Goal: Transaction & Acquisition: Book appointment/travel/reservation

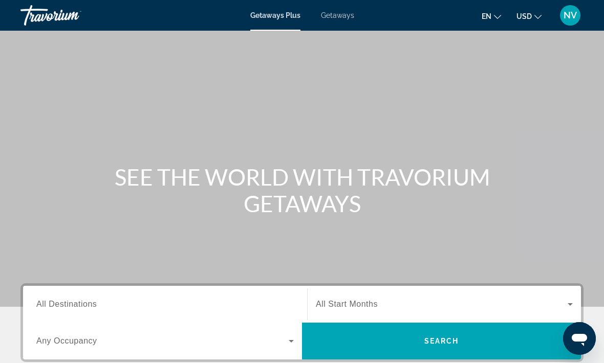
click at [328, 14] on span "Getaways" at bounding box center [337, 15] width 33 height 8
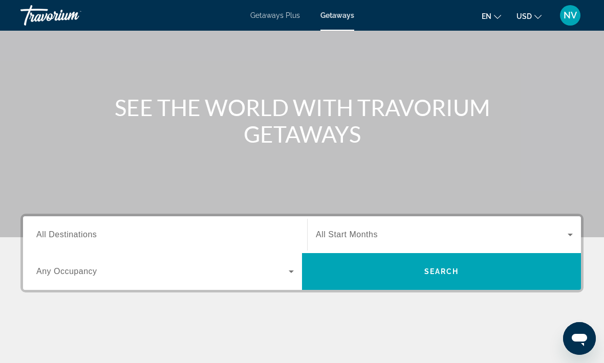
click at [62, 239] on span "All Destinations" at bounding box center [66, 234] width 60 height 9
click at [62, 239] on input "Destination All Destinations" at bounding box center [164, 235] width 257 height 12
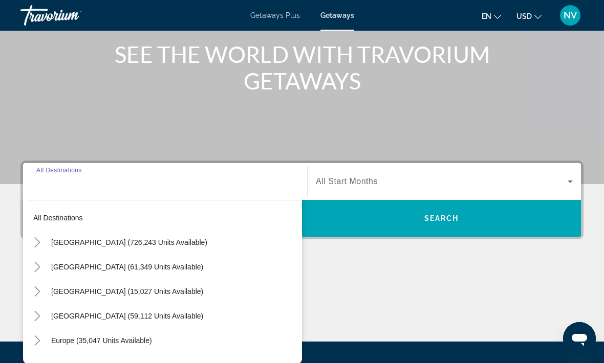
scroll to position [192, 0]
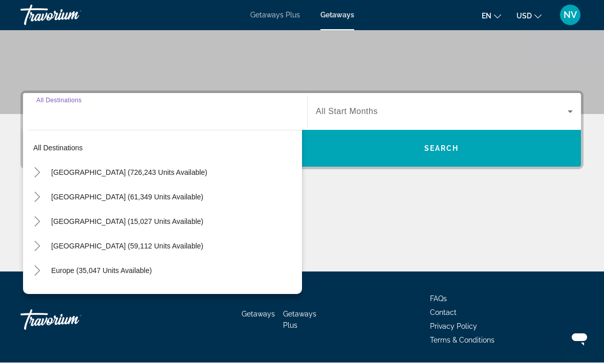
click at [58, 171] on span "[GEOGRAPHIC_DATA] (726,243 units available)" at bounding box center [129, 173] width 156 height 8
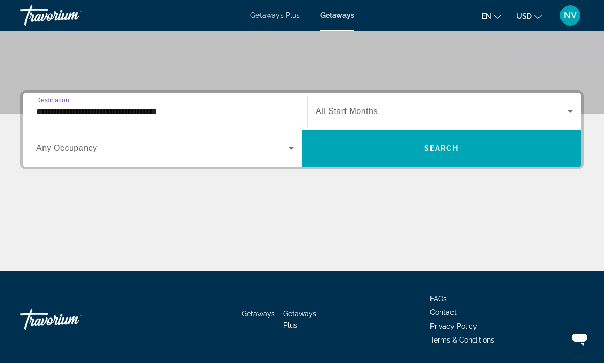
click at [54, 116] on input "**********" at bounding box center [164, 112] width 257 height 12
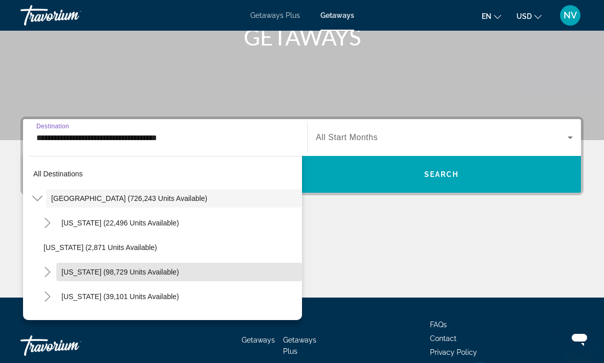
click at [72, 273] on span "[US_STATE] (98,729 units available)" at bounding box center [120, 272] width 118 height 8
type input "**********"
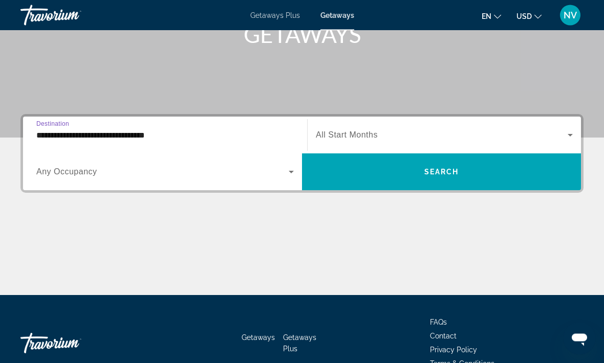
scroll to position [193, 0]
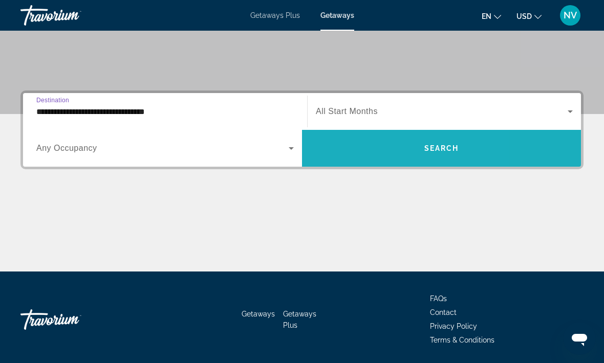
click at [351, 156] on span "Search widget" at bounding box center [441, 148] width 279 height 25
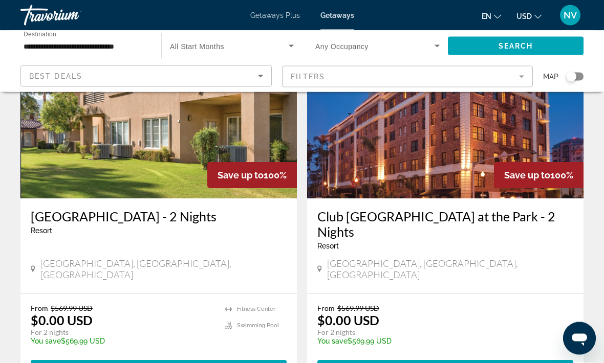
scroll to position [441, 0]
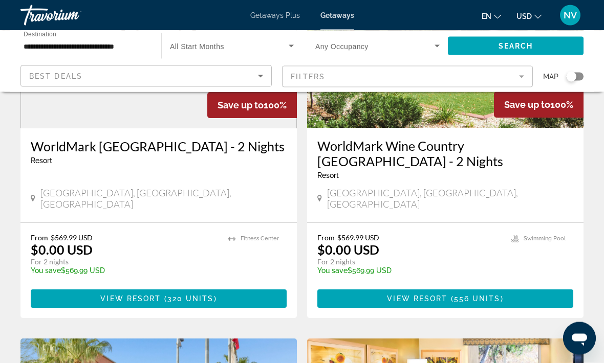
click at [376, 287] on span "Main content" at bounding box center [445, 299] width 256 height 25
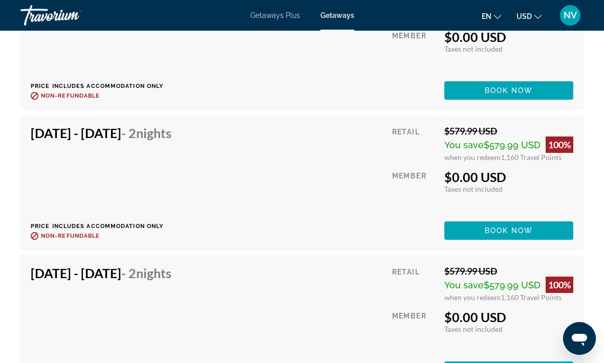
scroll to position [2575, 0]
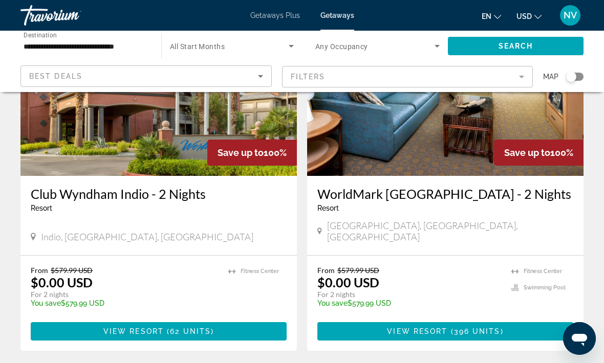
scroll to position [1573, 0]
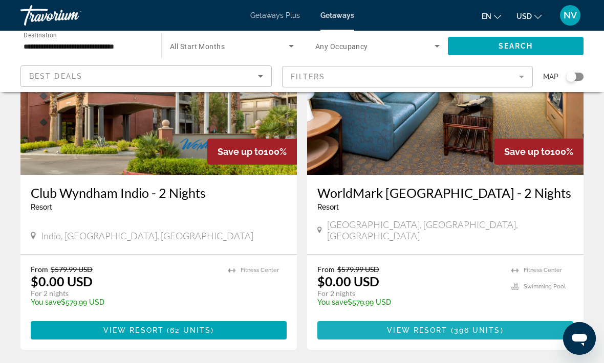
click at [352, 318] on span "Main content" at bounding box center [445, 330] width 256 height 25
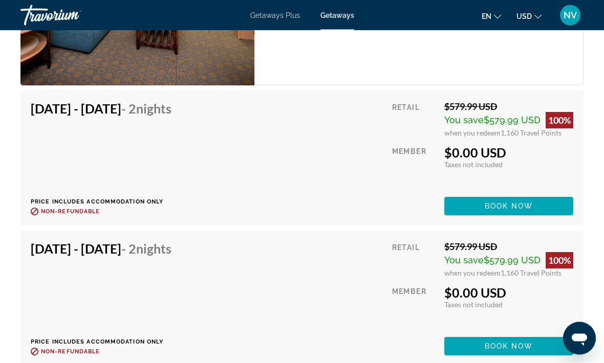
scroll to position [2442, 0]
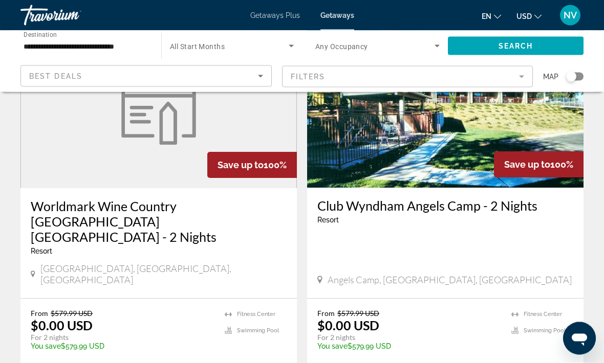
scroll to position [1919, 0]
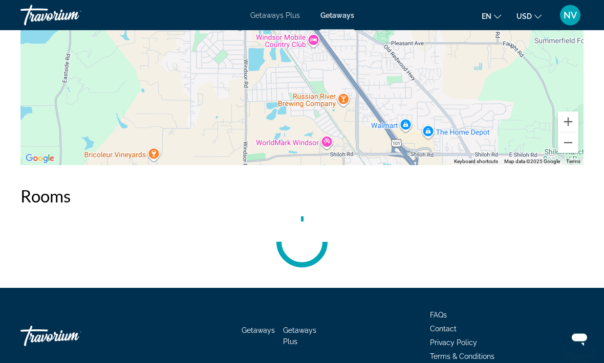
scroll to position [1281, 0]
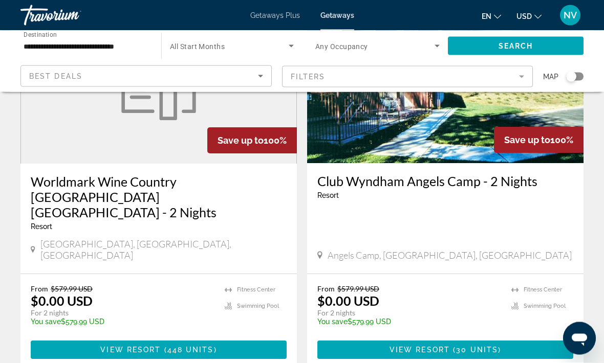
scroll to position [1945, 0]
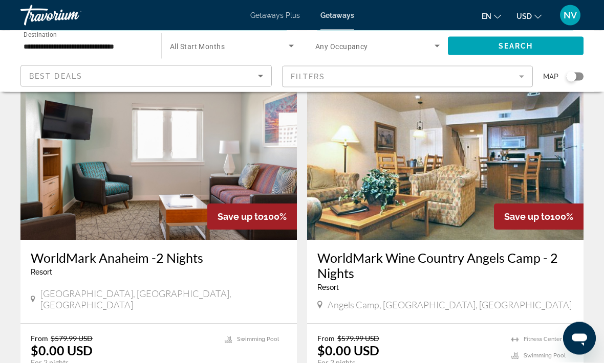
scroll to position [427, 0]
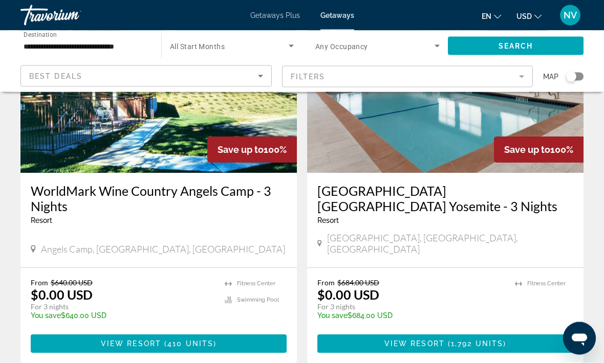
click at [341, 332] on span "Main content" at bounding box center [445, 344] width 256 height 25
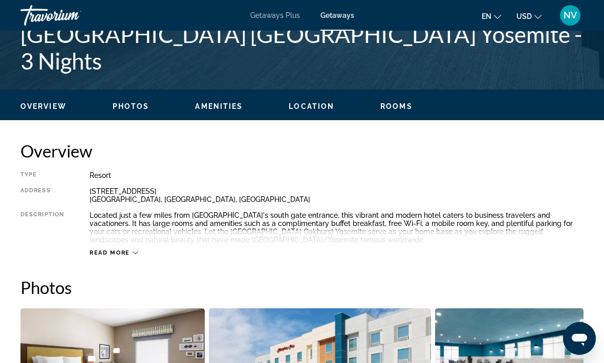
scroll to position [428, 0]
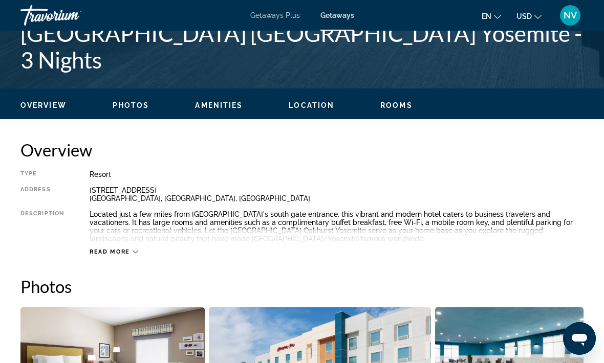
click at [107, 254] on span "Read more" at bounding box center [110, 252] width 40 height 7
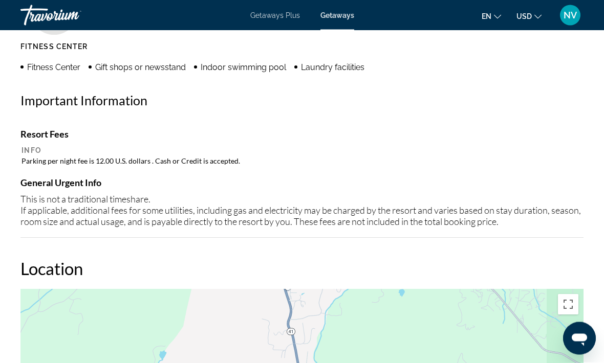
scroll to position [1040, 0]
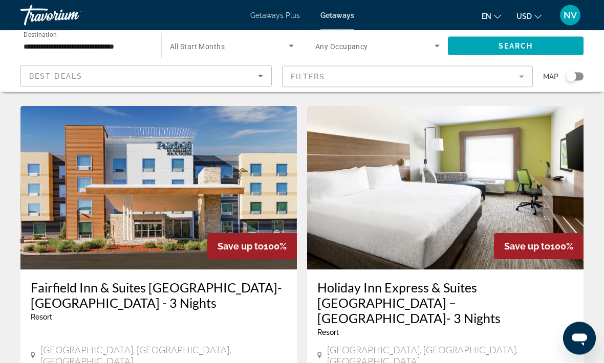
scroll to position [1883, 0]
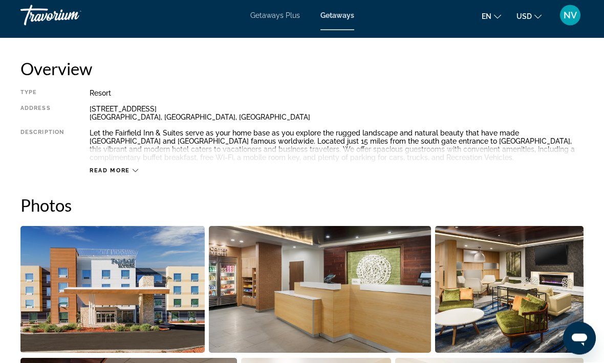
scroll to position [508, 0]
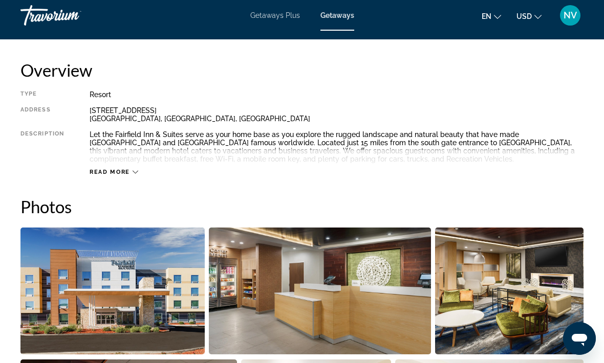
click at [123, 167] on div "Read more" at bounding box center [337, 162] width 494 height 28
click at [127, 173] on span "Read more" at bounding box center [110, 172] width 40 height 7
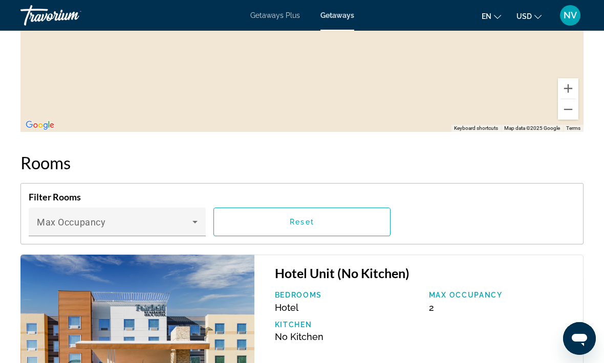
scroll to position [1534, 0]
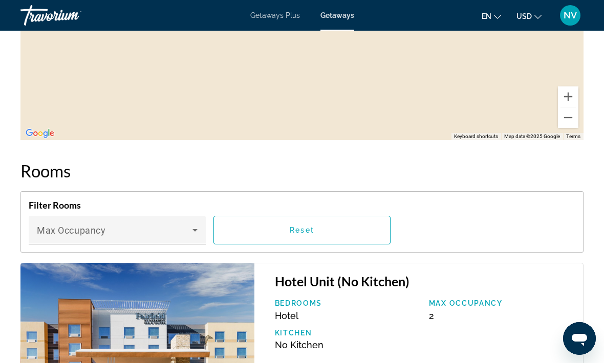
click at [192, 230] on icon "Main content" at bounding box center [195, 230] width 12 height 12
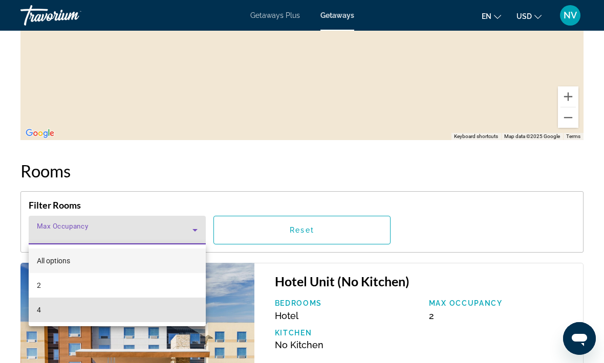
click at [55, 311] on mat-option "4" at bounding box center [117, 310] width 177 height 25
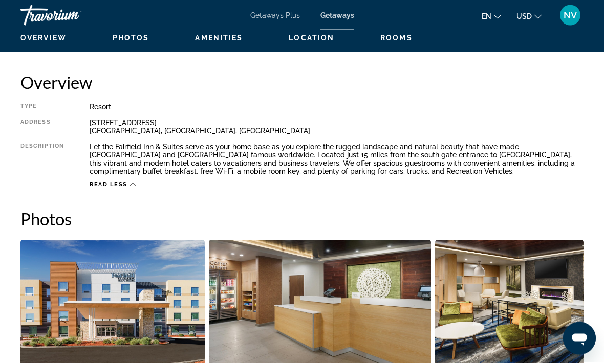
scroll to position [496, 0]
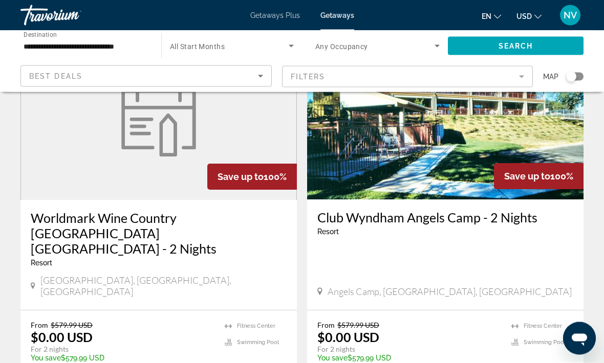
scroll to position [2032, 0]
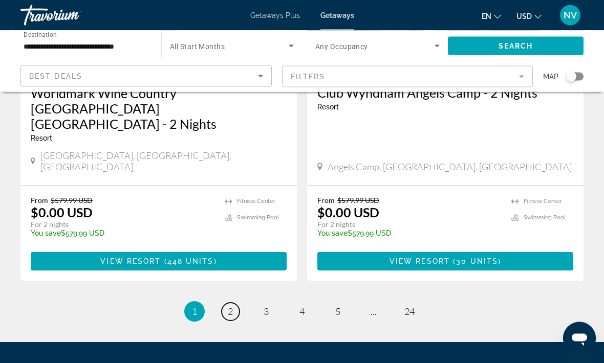
click at [231, 303] on link "page 2" at bounding box center [230, 312] width 18 height 18
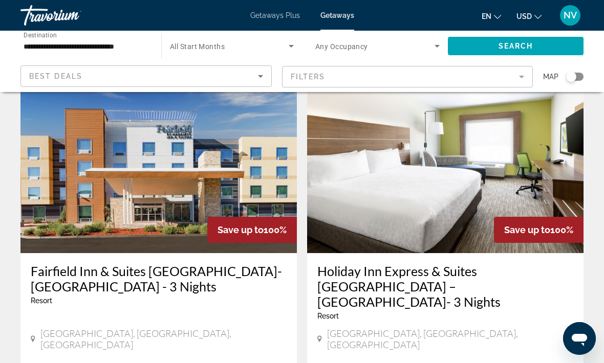
scroll to position [1901, 0]
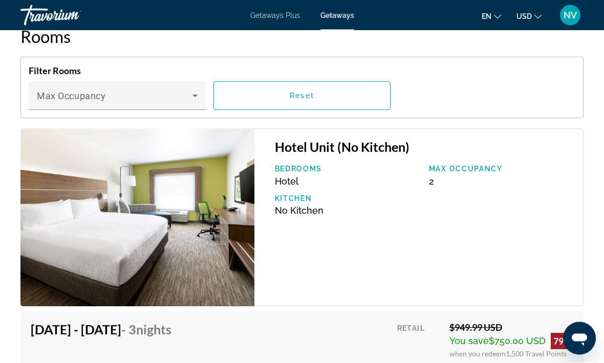
scroll to position [1655, 0]
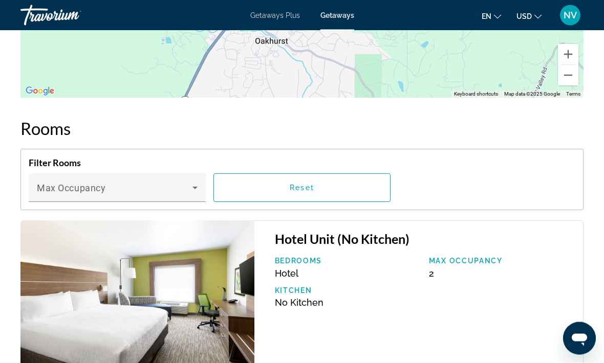
click at [199, 183] on icon "Main content" at bounding box center [195, 188] width 12 height 12
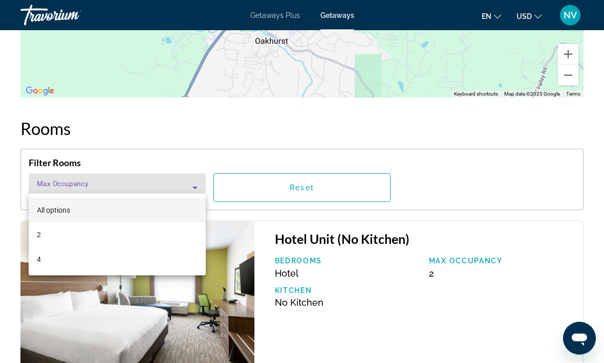
scroll to position [1562, 0]
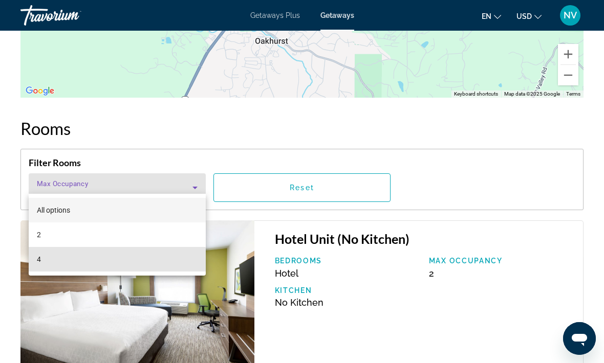
click at [86, 268] on mat-option "4" at bounding box center [117, 259] width 177 height 25
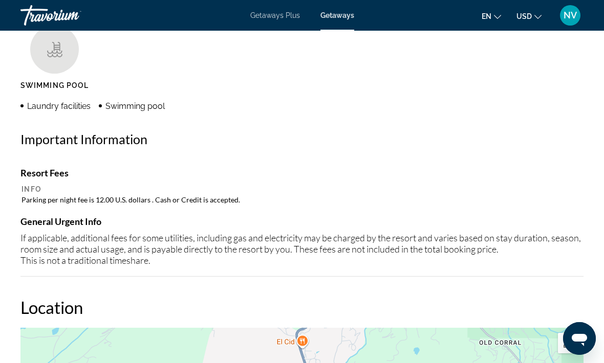
scroll to position [989, 0]
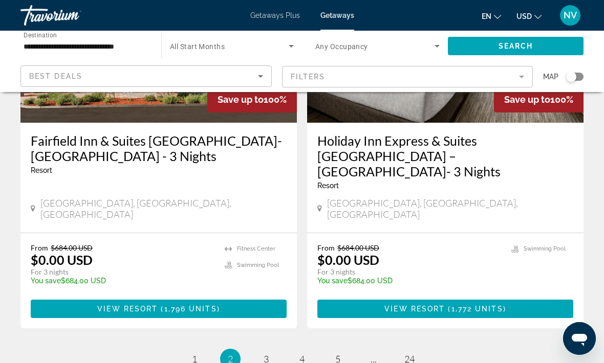
scroll to position [2077, 0]
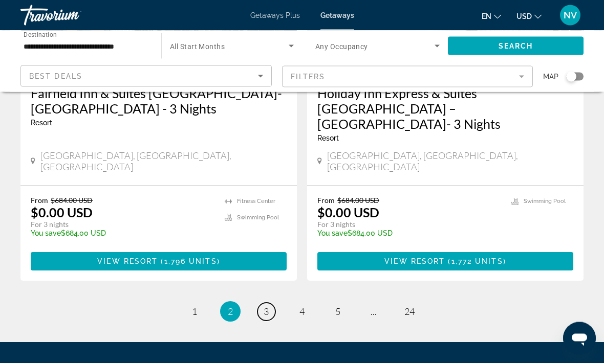
click at [263, 306] on span "3" at bounding box center [265, 311] width 5 height 11
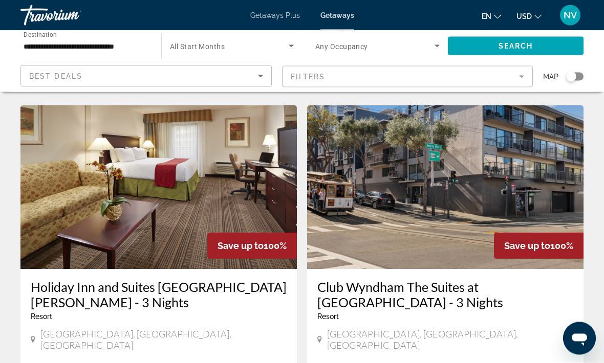
scroll to position [1849, 0]
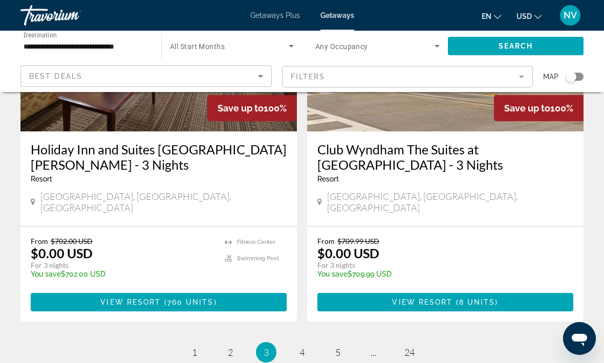
scroll to position [2000, 0]
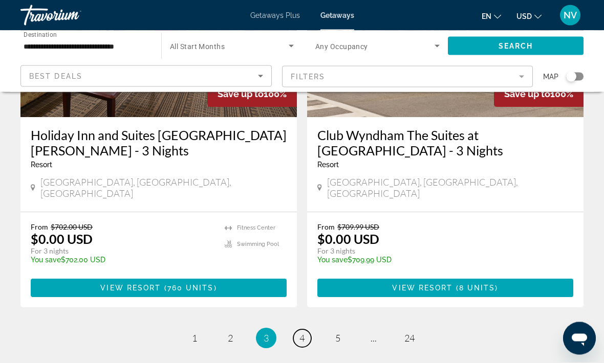
click at [298, 330] on link "page 4" at bounding box center [302, 339] width 18 height 18
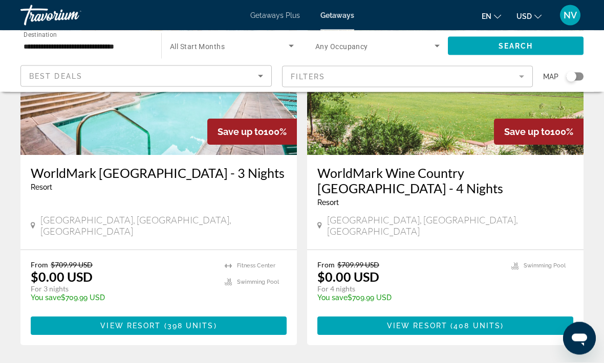
scroll to position [897, 0]
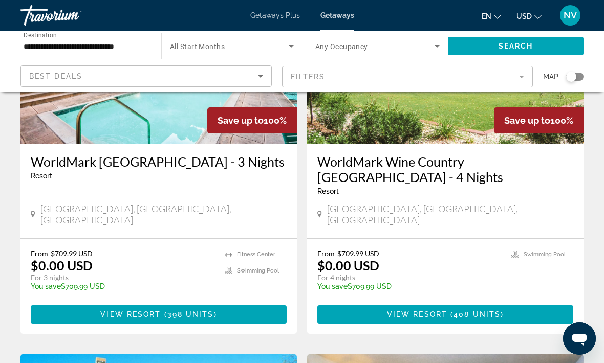
click at [87, 302] on span "Main content" at bounding box center [159, 314] width 256 height 25
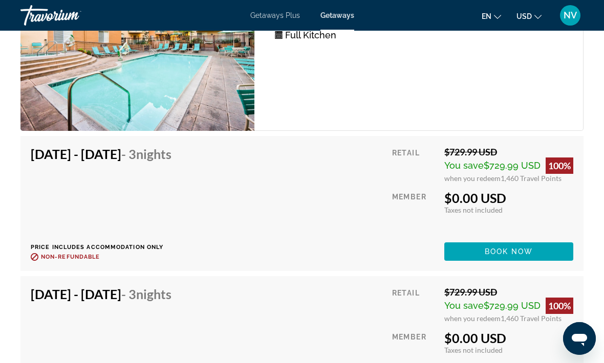
scroll to position [2411, 0]
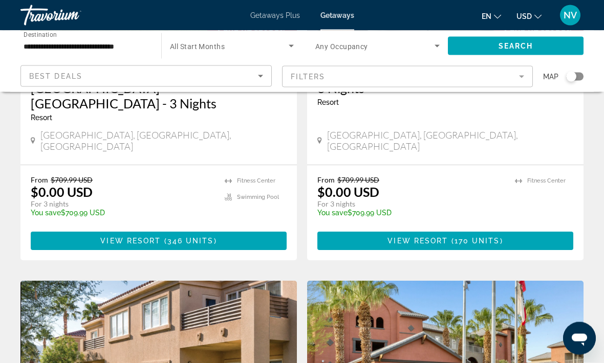
scroll to position [237, 0]
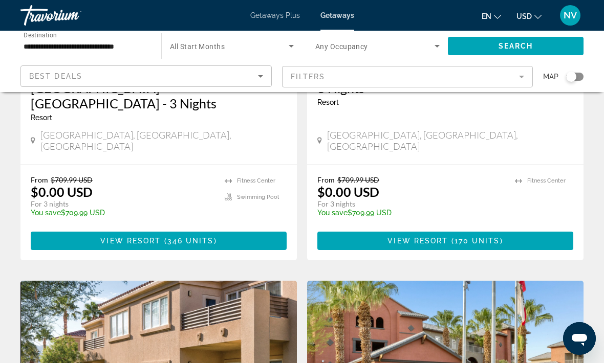
click at [65, 229] on span "Main content" at bounding box center [159, 241] width 256 height 25
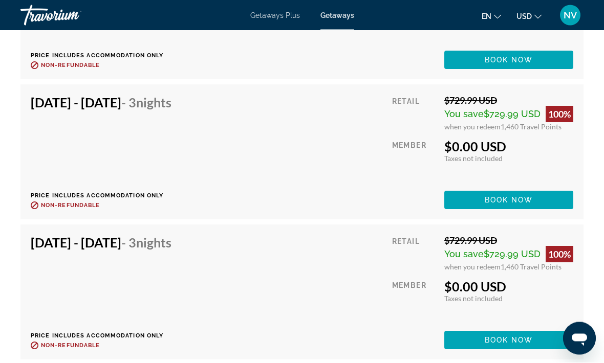
scroll to position [2539, 0]
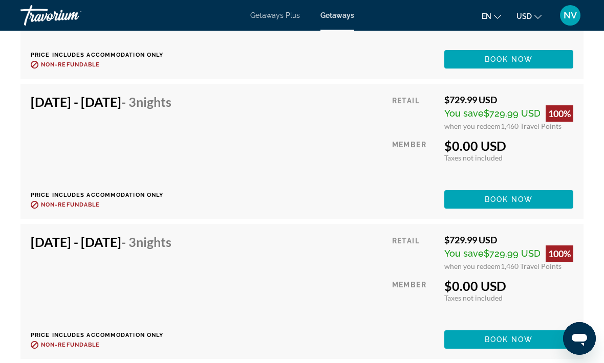
click at [50, 123] on div "[DATE] - [DATE] - 3 Nights Price includes accommodation only Refundable until :…" at bounding box center [105, 151] width 148 height 115
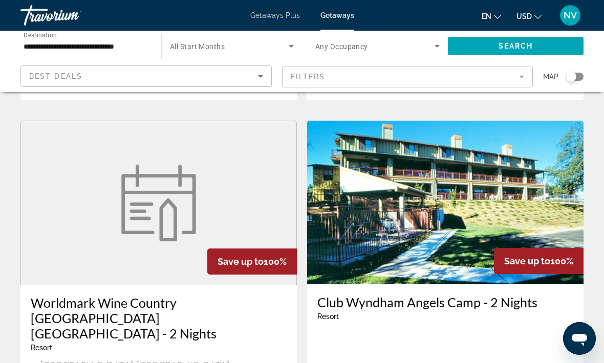
scroll to position [2032, 0]
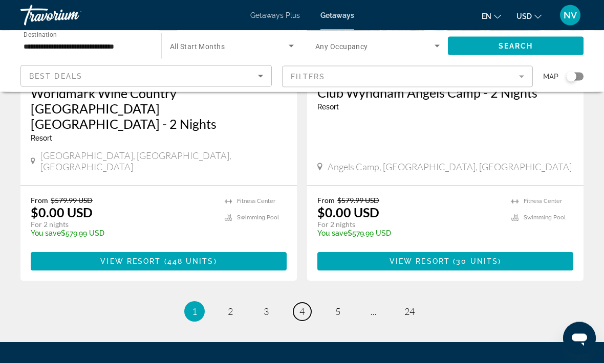
click at [303, 303] on link "page 4" at bounding box center [302, 312] width 18 height 18
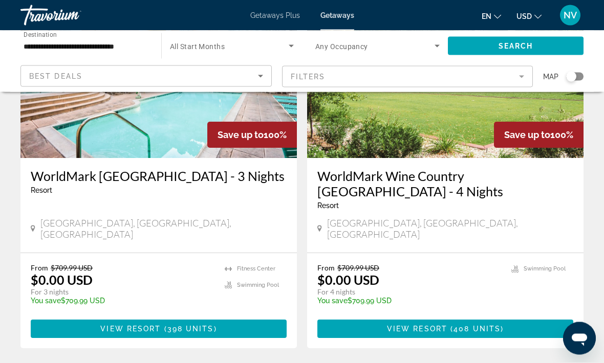
scroll to position [882, 0]
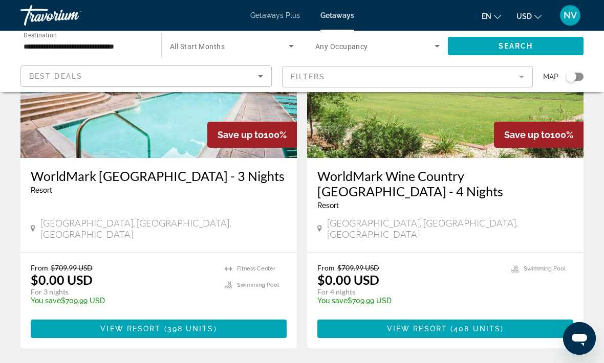
click at [120, 325] on span "View Resort" at bounding box center [130, 329] width 60 height 8
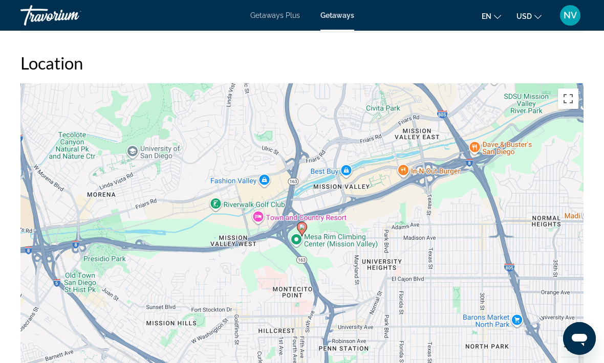
scroll to position [1830, 0]
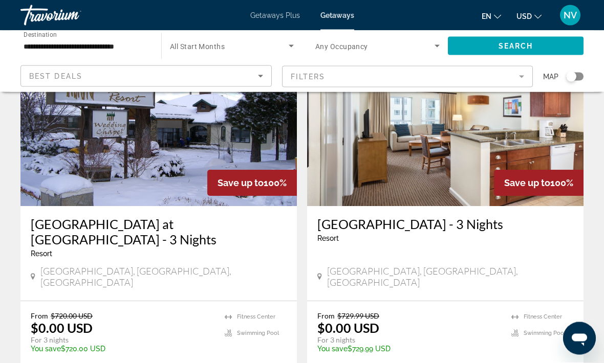
scroll to position [1572, 0]
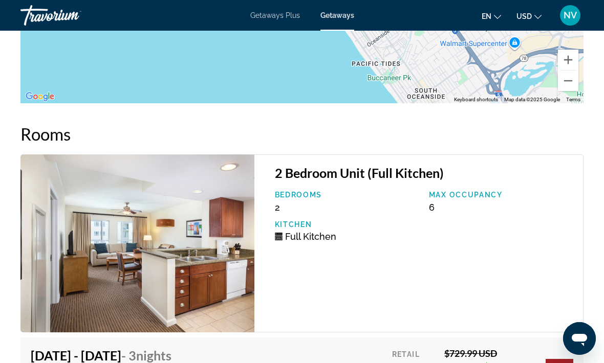
scroll to position [1969, 0]
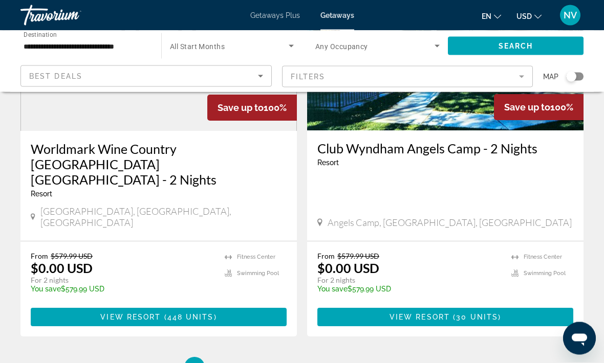
scroll to position [2032, 0]
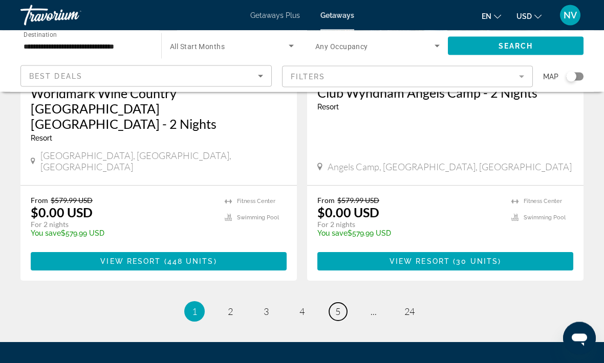
click at [337, 306] on span "5" at bounding box center [337, 311] width 5 height 11
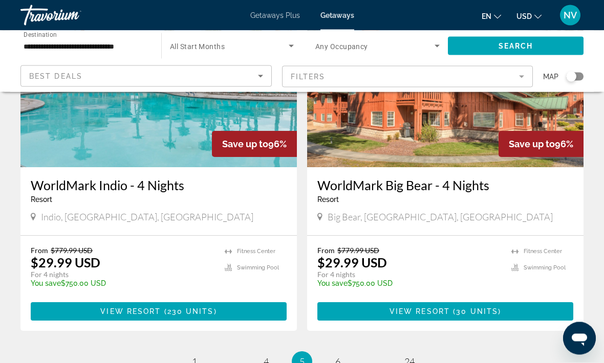
scroll to position [1951, 0]
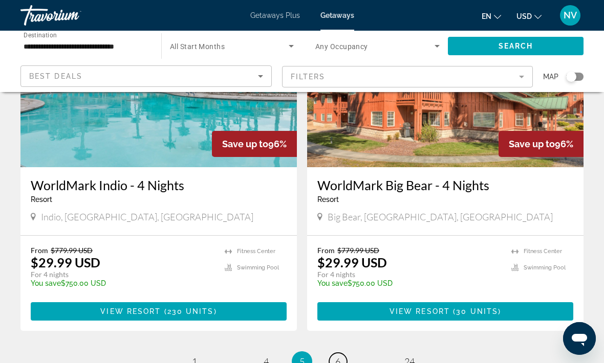
click at [340, 356] on span "6" at bounding box center [337, 361] width 5 height 11
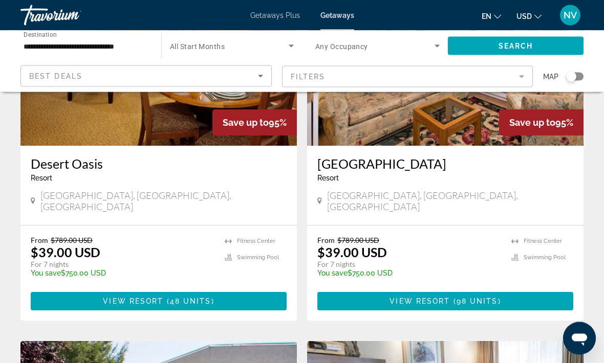
scroll to position [521, 0]
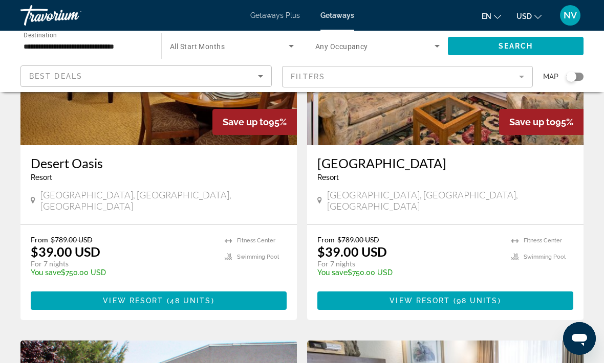
click at [475, 289] on span "Main content" at bounding box center [445, 301] width 256 height 25
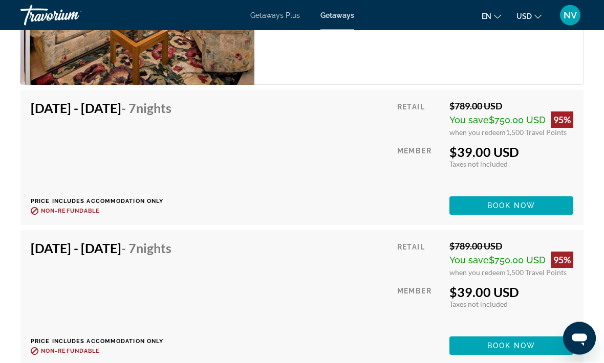
scroll to position [2206, 0]
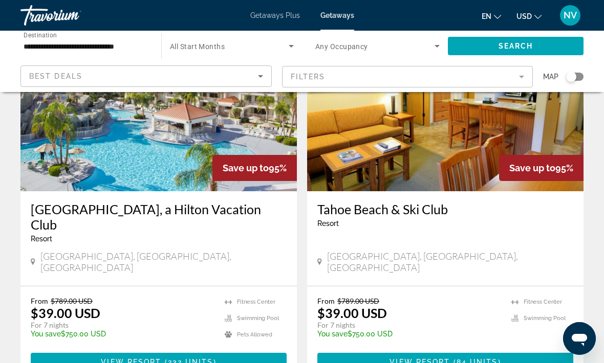
scroll to position [1571, 0]
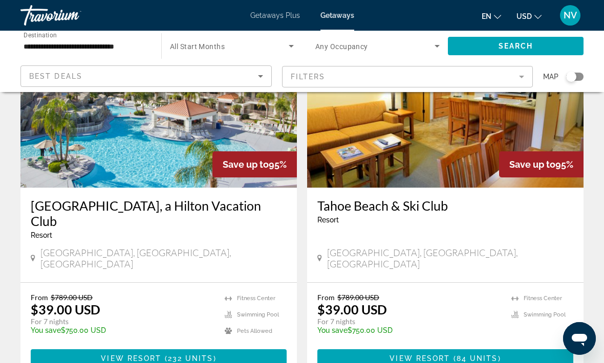
click at [494, 346] on span "Main content" at bounding box center [445, 358] width 256 height 25
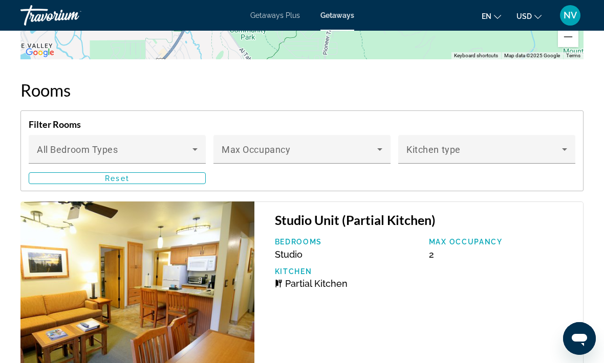
scroll to position [2003, 0]
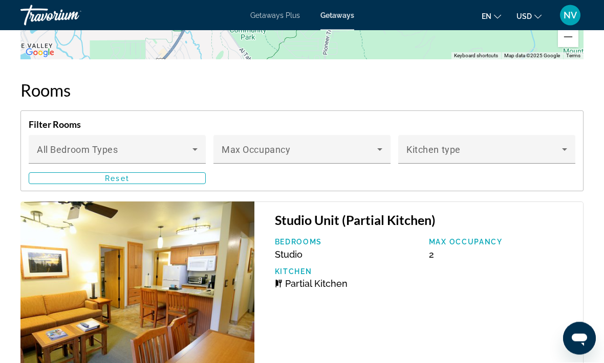
click at [197, 144] on icon "Main content" at bounding box center [195, 150] width 12 height 12
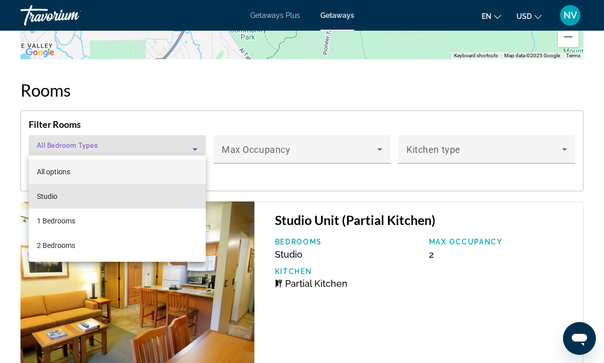
click at [184, 205] on mat-option "Studio" at bounding box center [117, 196] width 177 height 25
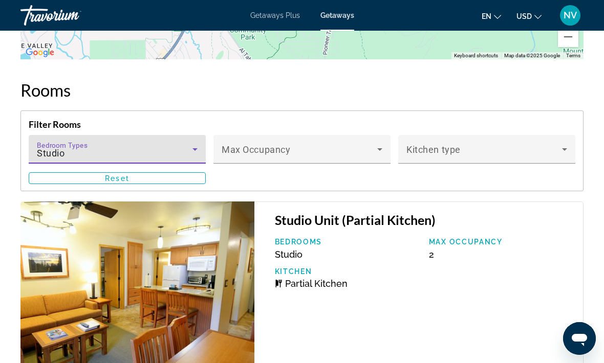
click at [196, 148] on icon "Main content" at bounding box center [194, 149] width 5 height 3
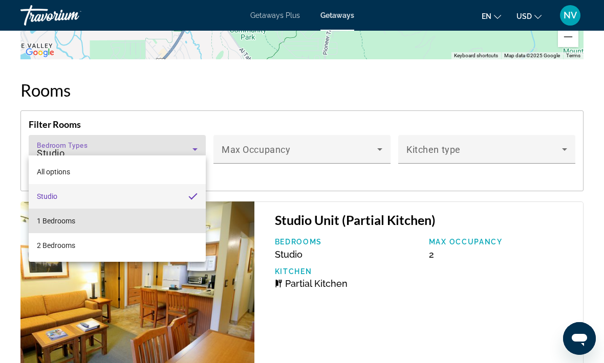
click at [194, 222] on mat-option "1 Bedrooms" at bounding box center [117, 221] width 177 height 25
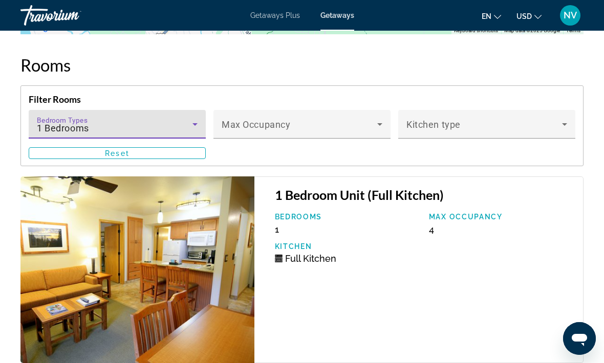
scroll to position [2024, 0]
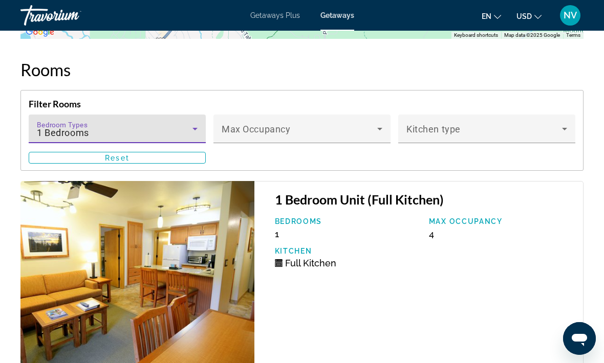
click at [194, 126] on icon "Main content" at bounding box center [195, 129] width 12 height 12
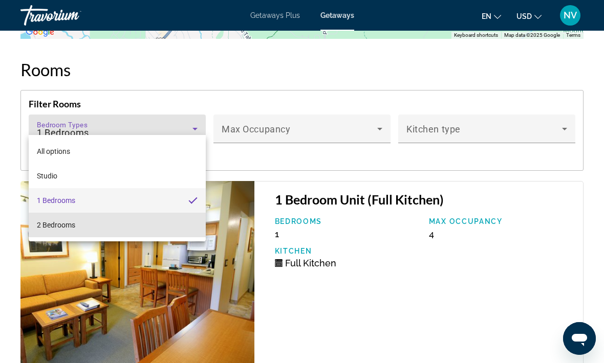
click at [183, 226] on mat-option "2 Bedrooms" at bounding box center [117, 225] width 177 height 25
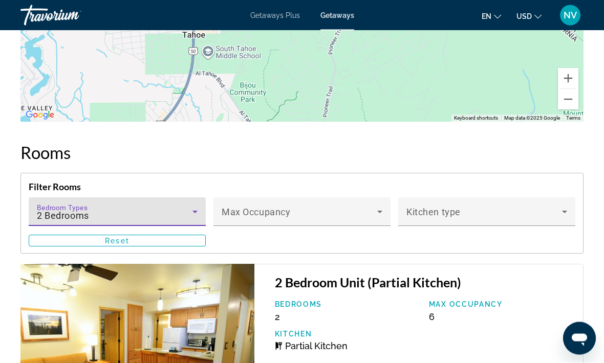
click at [197, 206] on icon "Main content" at bounding box center [195, 212] width 12 height 12
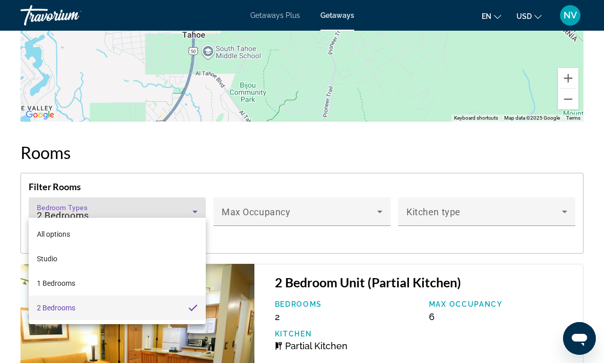
click at [191, 233] on mat-option "All options" at bounding box center [117, 234] width 177 height 25
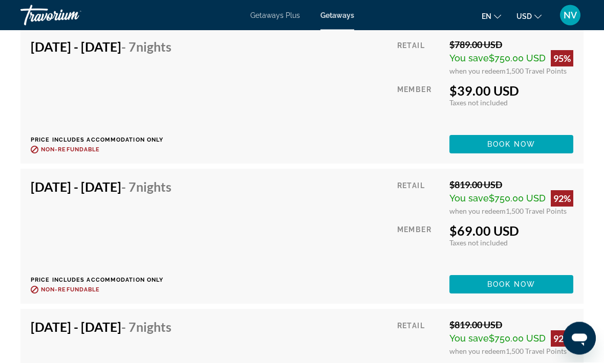
scroll to position [2368, 0]
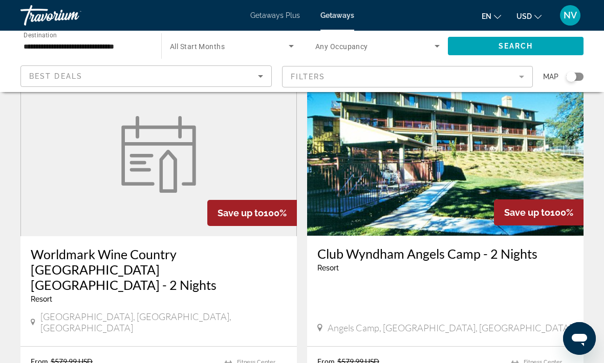
scroll to position [2032, 0]
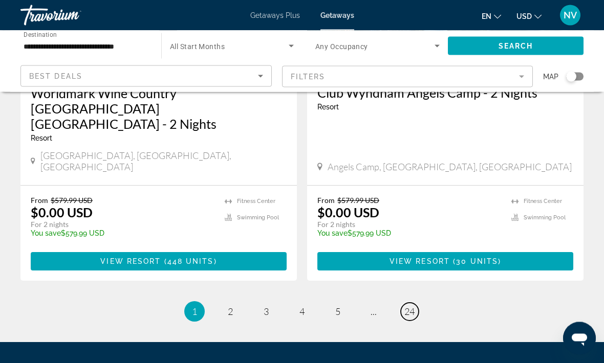
click at [407, 306] on span "24" at bounding box center [409, 311] width 10 height 11
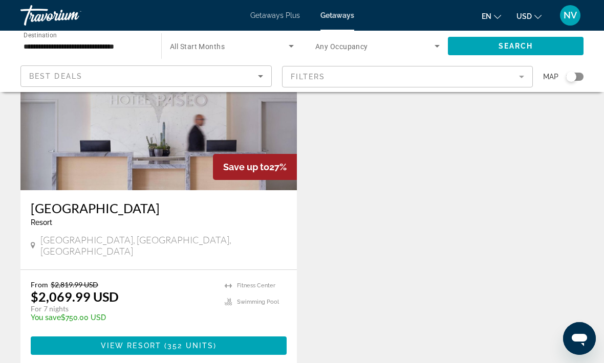
scroll to position [2031, 0]
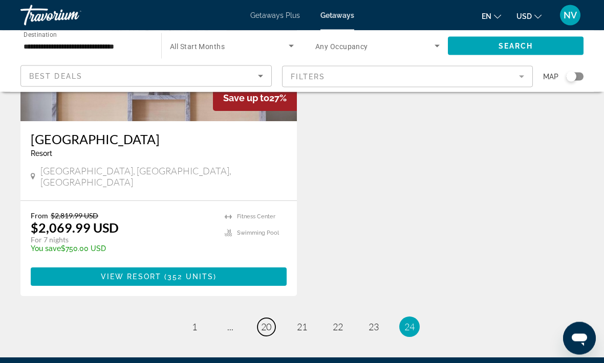
click at [262, 322] on span "20" at bounding box center [266, 327] width 10 height 11
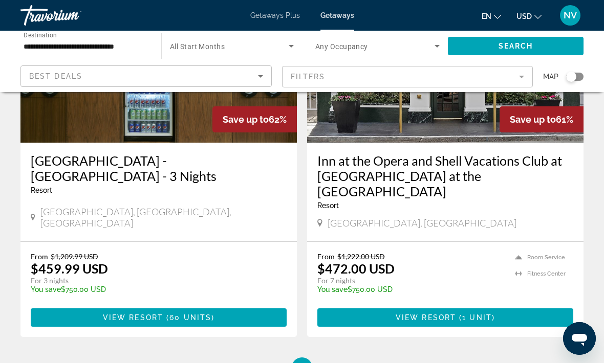
scroll to position [2015, 0]
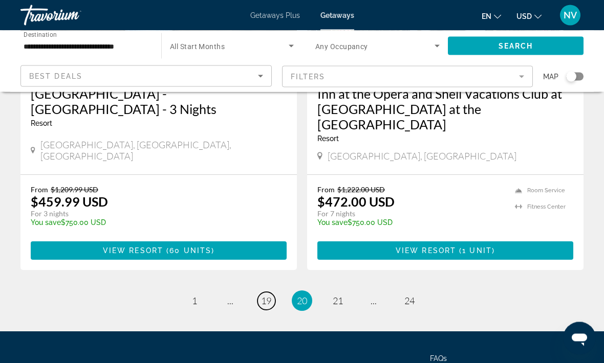
click at [263, 296] on span "19" at bounding box center [266, 301] width 10 height 11
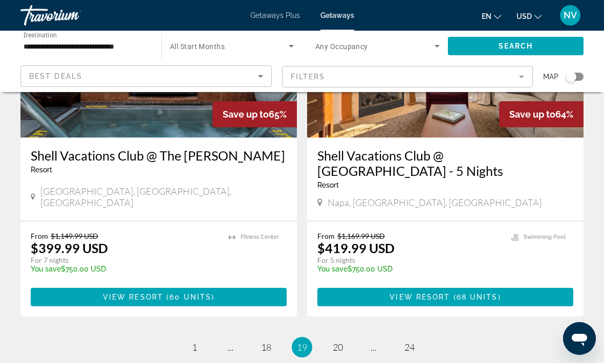
scroll to position [2031, 0]
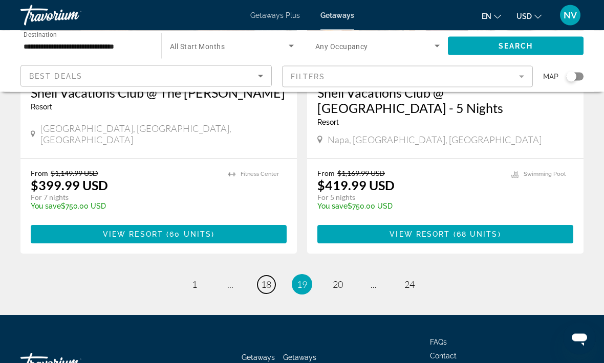
click at [268, 279] on span "18" at bounding box center [266, 284] width 10 height 11
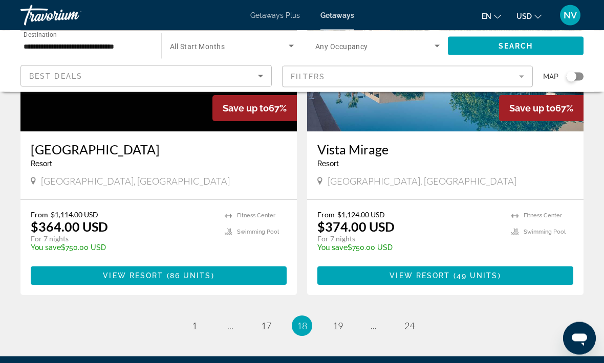
scroll to position [2015, 0]
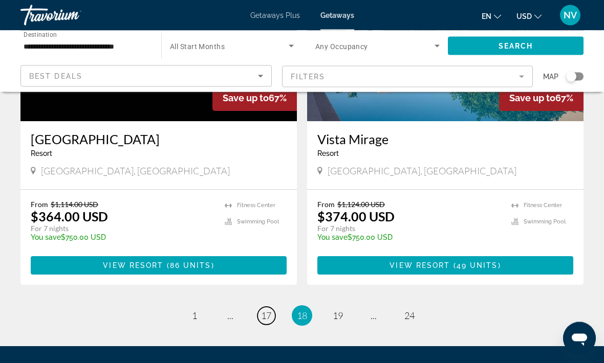
click at [261, 311] on span "17" at bounding box center [266, 316] width 10 height 11
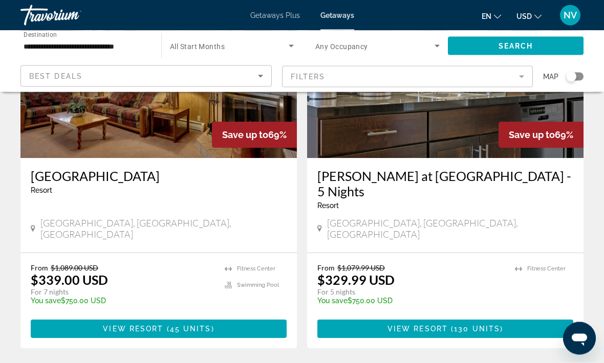
scroll to position [2015, 0]
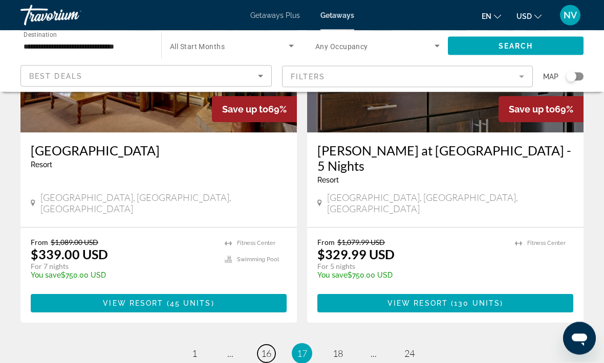
click at [266, 348] on span "16" at bounding box center [266, 353] width 10 height 11
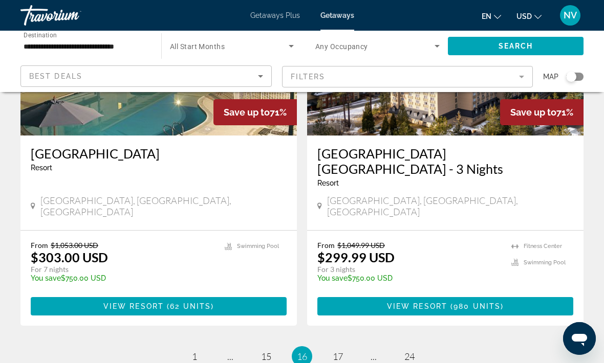
scroll to position [1985, 0]
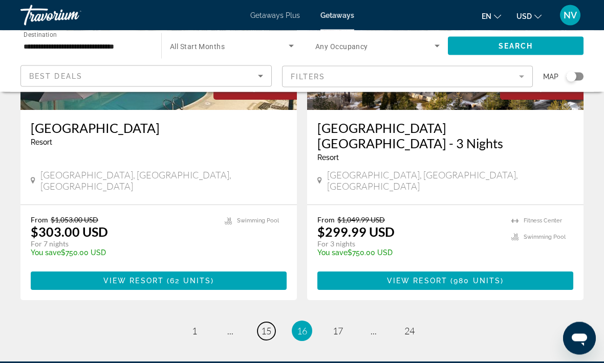
click at [269, 326] on span "15" at bounding box center [266, 331] width 10 height 11
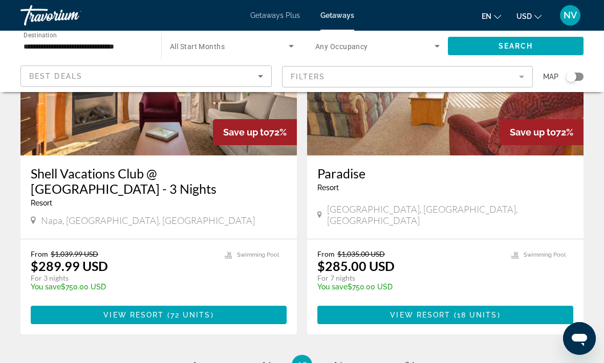
scroll to position [2012, 0]
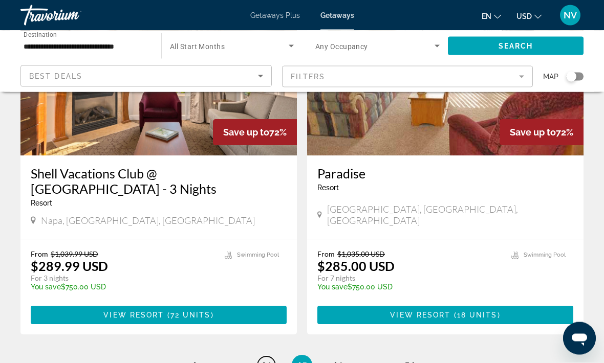
click at [267, 357] on link "page 14" at bounding box center [266, 366] width 18 height 18
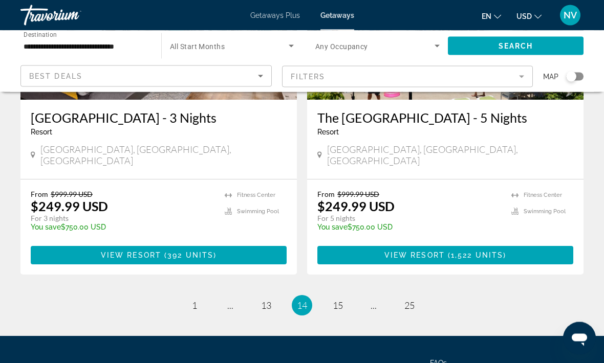
scroll to position [2031, 0]
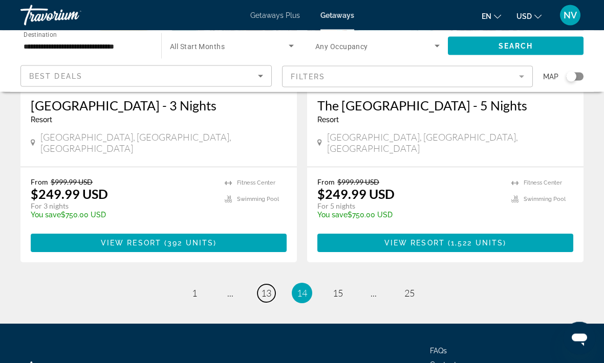
click at [269, 288] on span "13" at bounding box center [266, 293] width 10 height 11
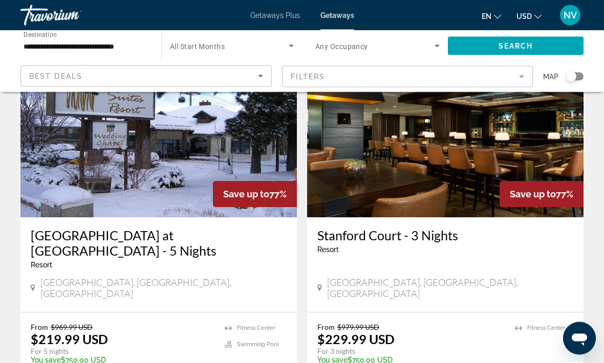
scroll to position [1886, 0]
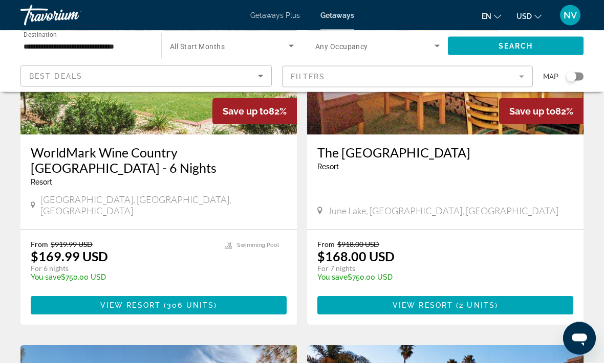
scroll to position [158, 0]
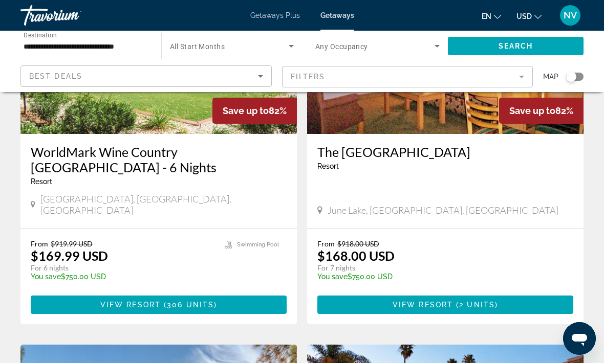
click at [382, 297] on span "Main content" at bounding box center [445, 305] width 256 height 25
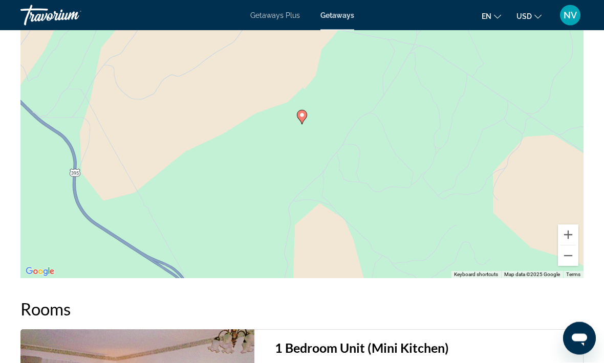
scroll to position [1617, 0]
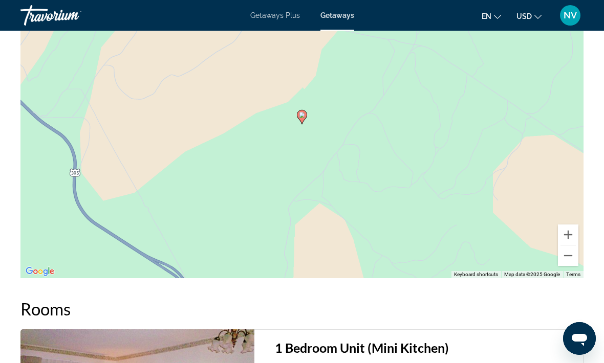
click at [571, 256] on button "Zoom out" at bounding box center [568, 256] width 20 height 20
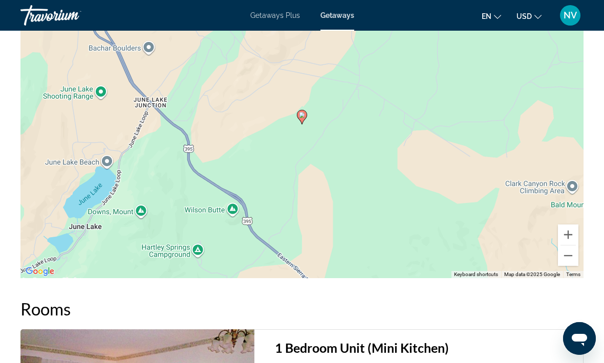
click at [568, 258] on button "Zoom out" at bounding box center [568, 256] width 20 height 20
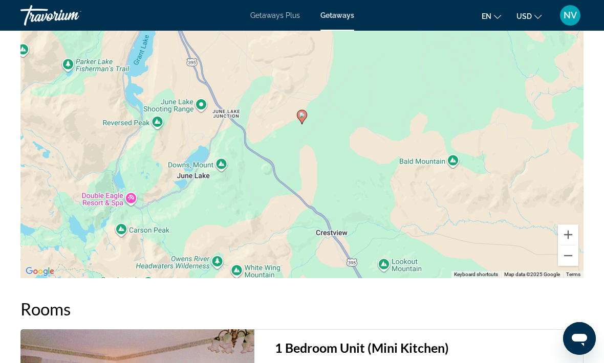
click at [563, 256] on button "Zoom out" at bounding box center [568, 256] width 20 height 20
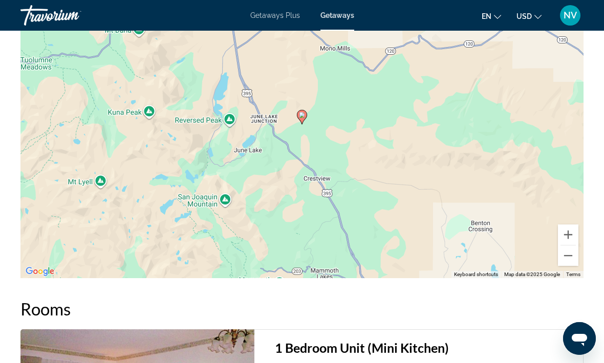
click at [568, 254] on button "Zoom out" at bounding box center [568, 256] width 20 height 20
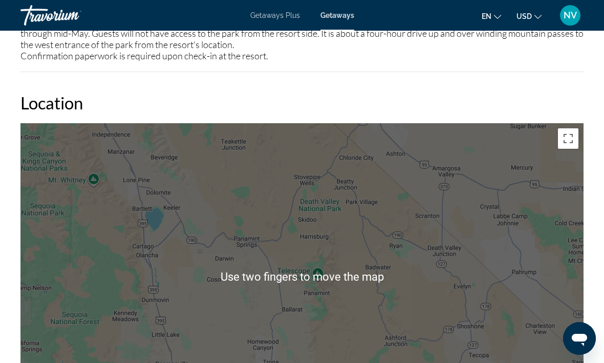
scroll to position [1460, 0]
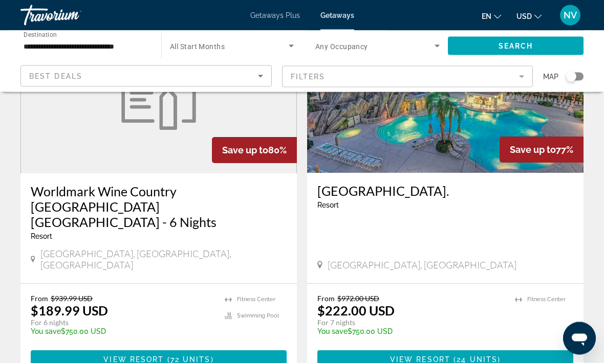
scroll to position [1942, 0]
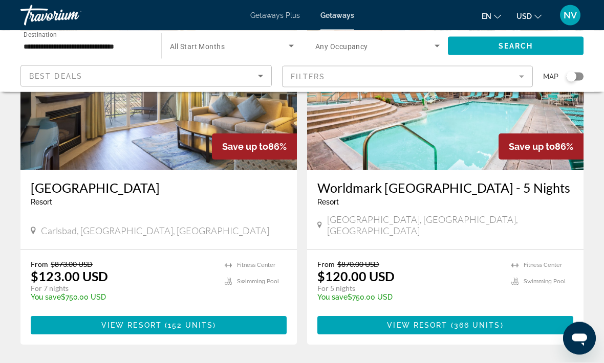
scroll to position [122, 0]
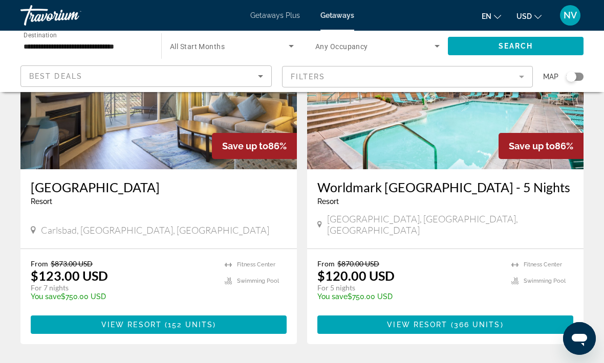
click at [97, 327] on span "Main content" at bounding box center [159, 325] width 256 height 25
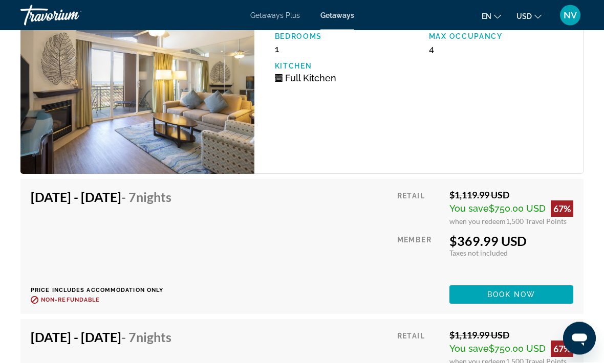
scroll to position [1916, 0]
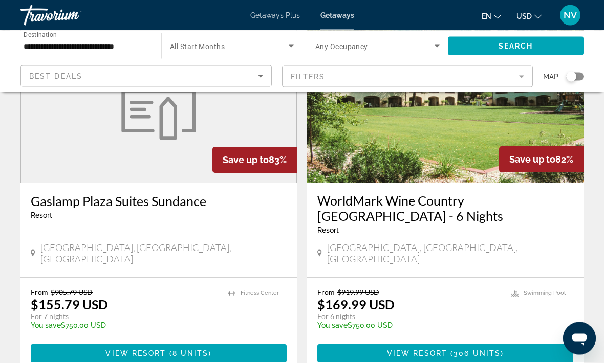
scroll to position [1997, 0]
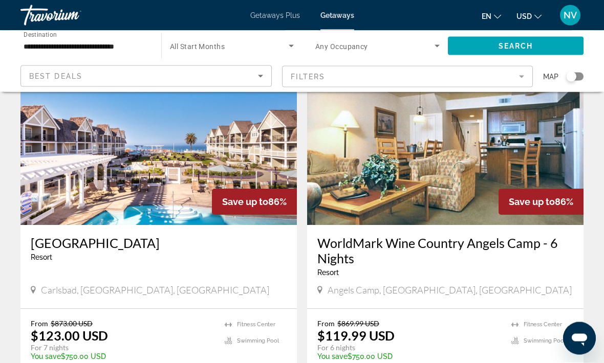
scroll to position [1912, 0]
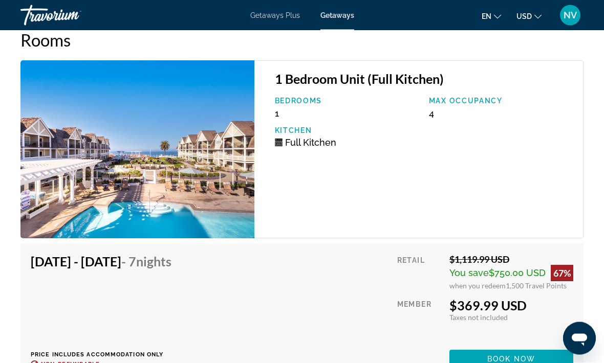
scroll to position [2036, 0]
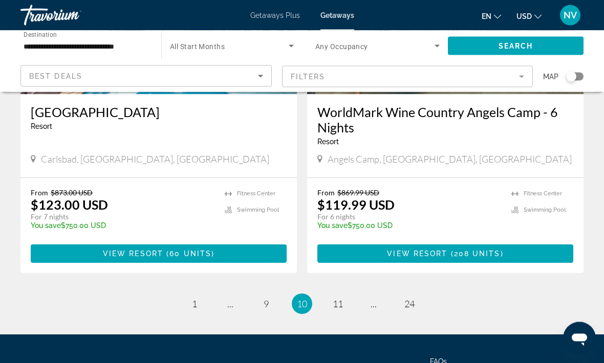
scroll to position [2046, 0]
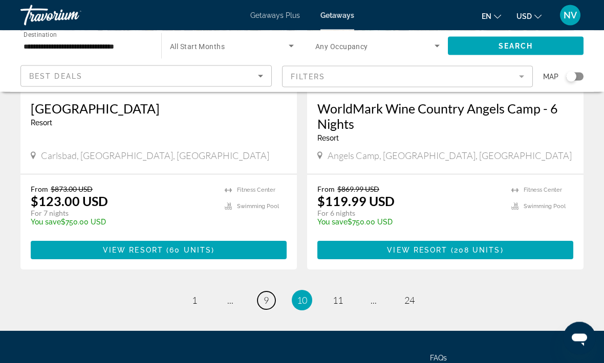
click at [270, 292] on link "page 9" at bounding box center [266, 301] width 18 height 18
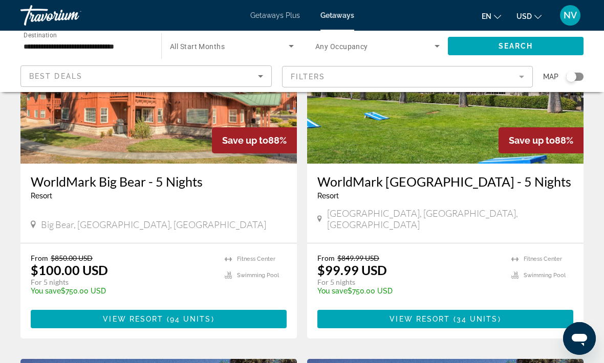
scroll to position [127, 0]
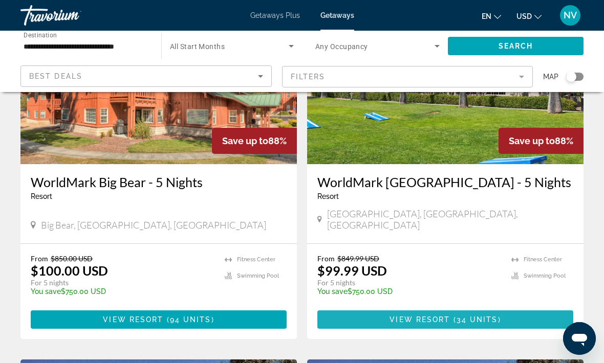
click at [478, 316] on span "34 units" at bounding box center [476, 320] width 41 height 8
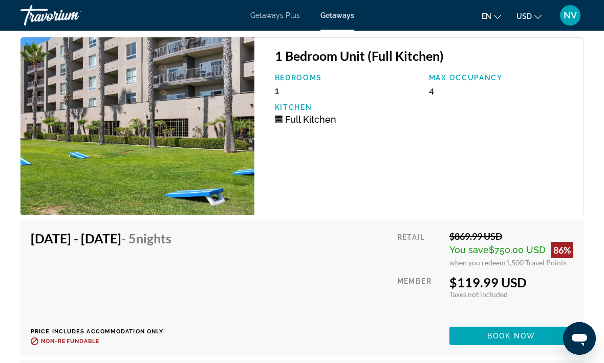
scroll to position [2099, 0]
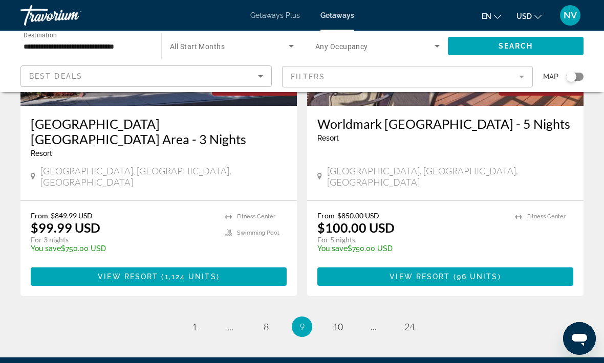
scroll to position [2031, 0]
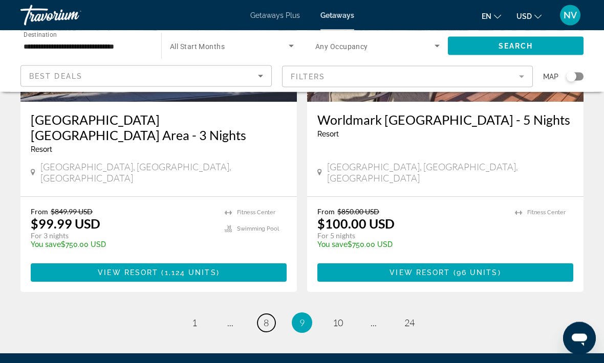
click at [264, 318] on span "8" at bounding box center [265, 323] width 5 height 11
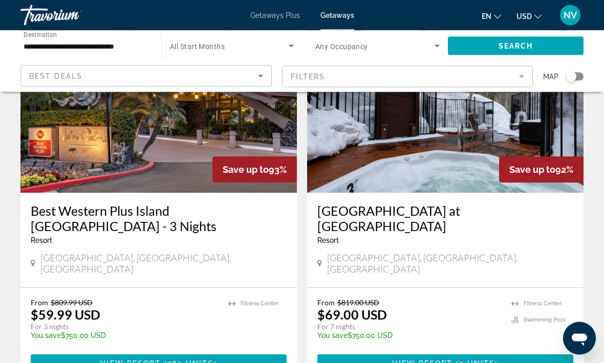
scroll to position [821, 0]
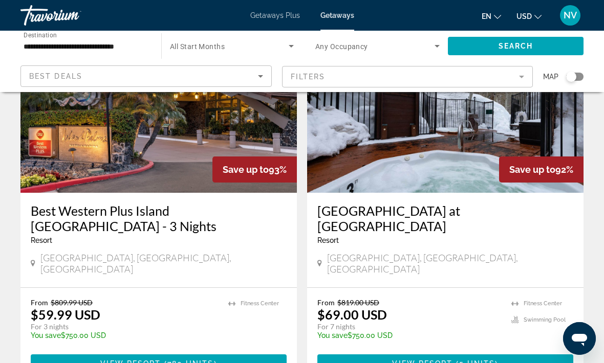
click at [481, 351] on span "Main content" at bounding box center [445, 363] width 256 height 25
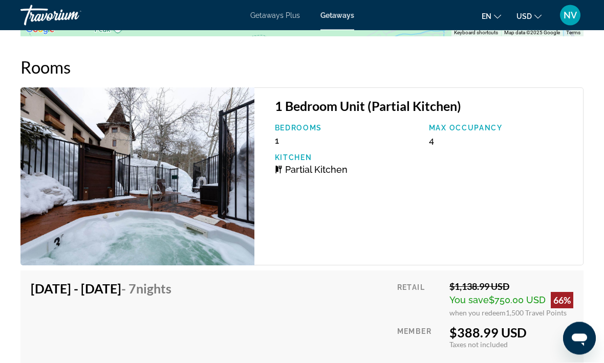
scroll to position [1979, 0]
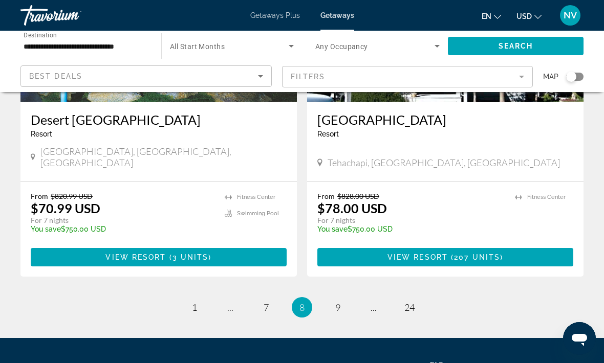
scroll to position [2031, 0]
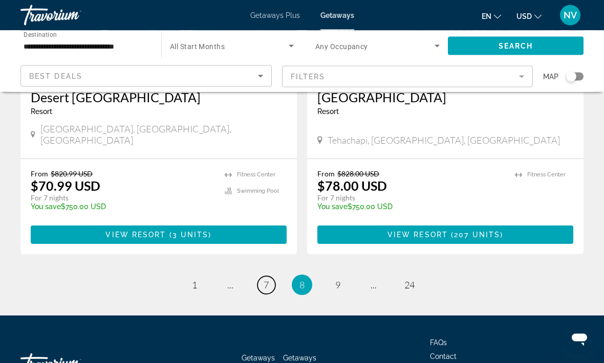
click at [264, 280] on span "7" at bounding box center [265, 285] width 5 height 11
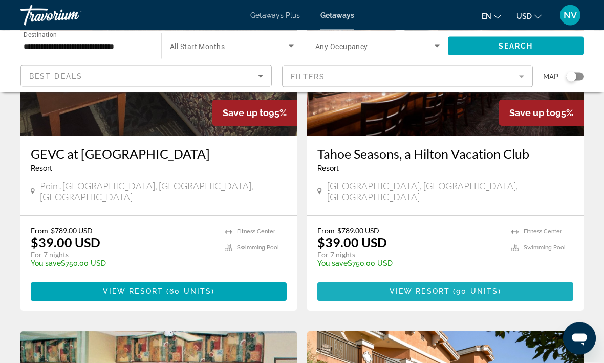
scroll to position [156, 0]
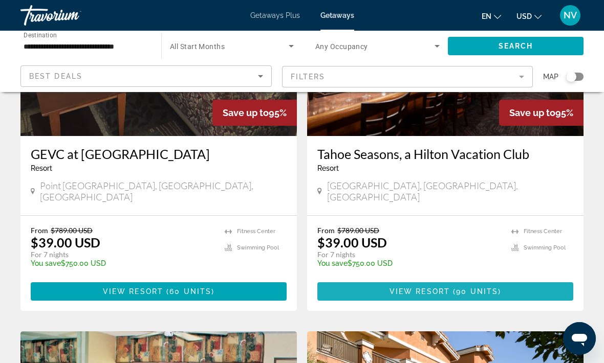
click at [487, 287] on span "90 units" at bounding box center [477, 291] width 42 height 8
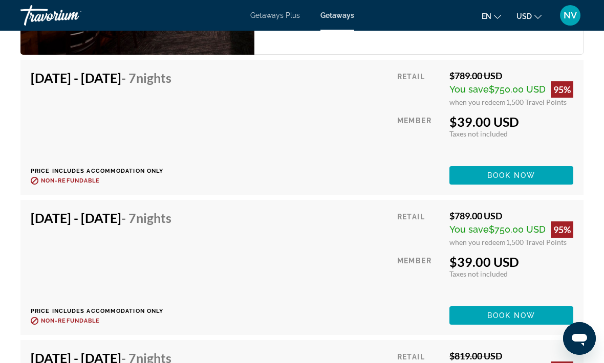
scroll to position [2358, 0]
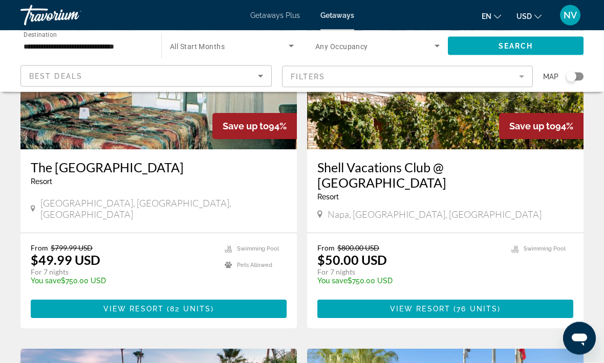
scroll to position [501, 0]
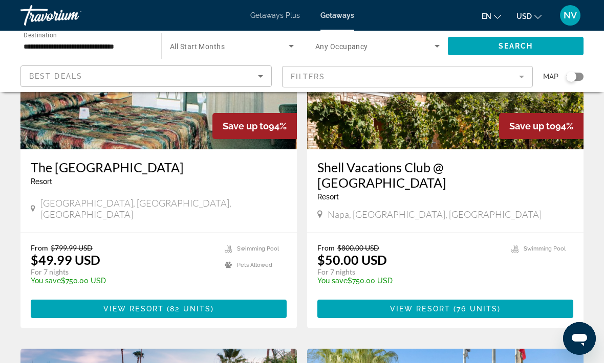
click at [496, 305] on span "( 76 units )" at bounding box center [475, 309] width 50 height 8
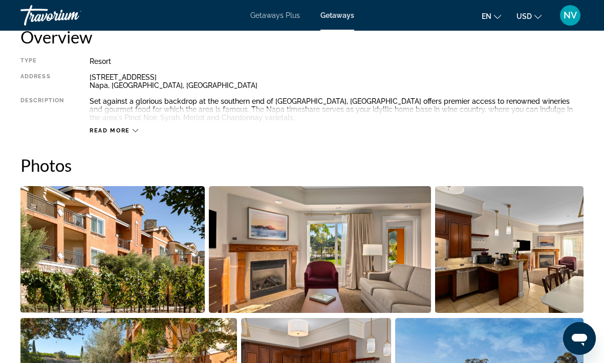
scroll to position [542, 0]
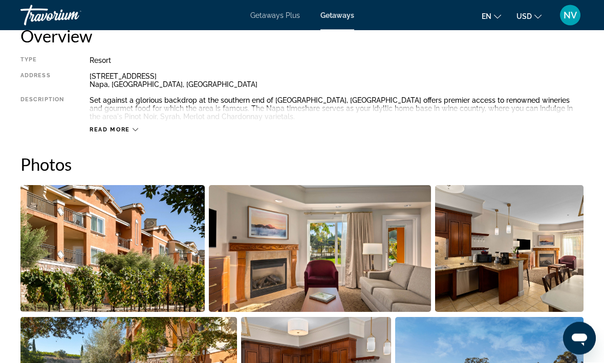
click at [108, 127] on span "Read more" at bounding box center [110, 130] width 40 height 7
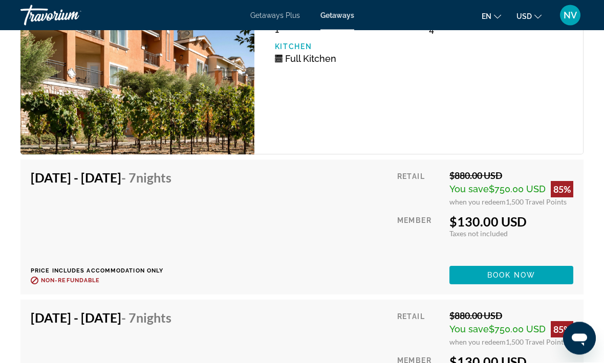
scroll to position [2170, 0]
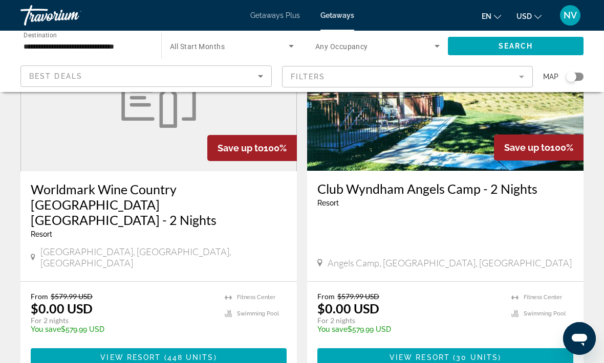
scroll to position [2032, 0]
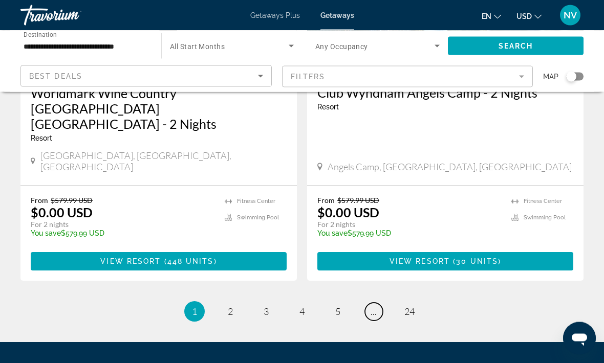
click at [378, 303] on link "page ..." at bounding box center [374, 312] width 18 height 18
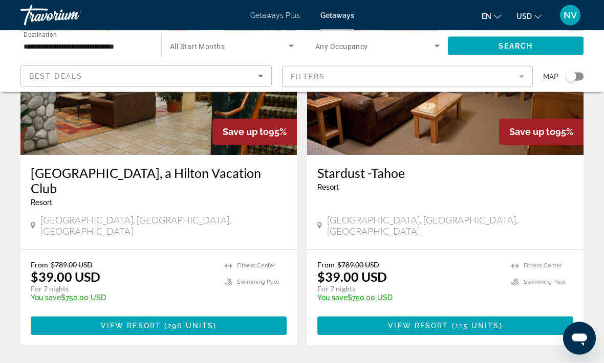
scroll to position [1976, 0]
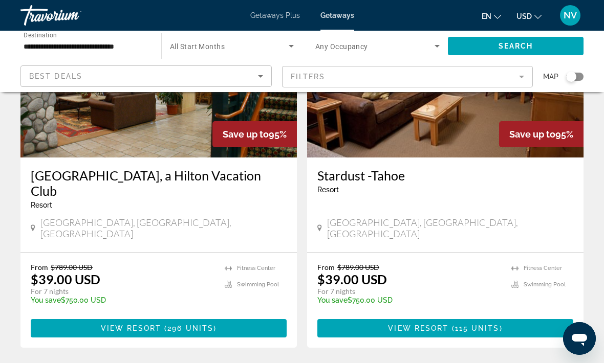
click at [235, 316] on span "Main content" at bounding box center [159, 328] width 256 height 25
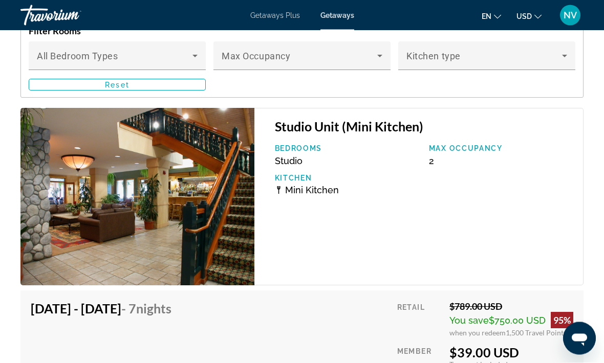
scroll to position [1926, 0]
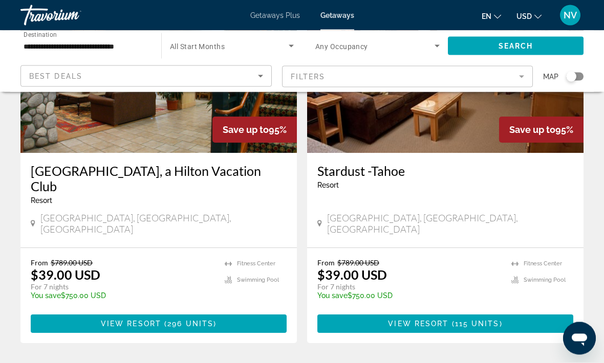
scroll to position [1981, 0]
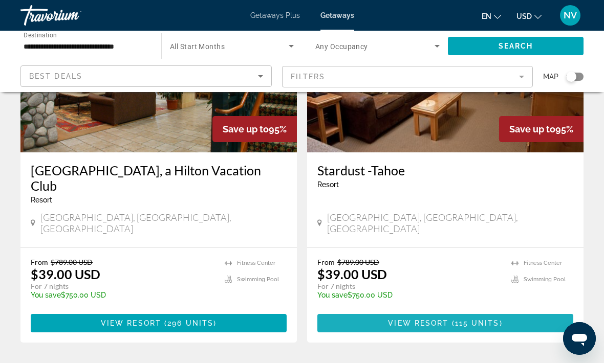
click at [453, 319] on span "( 115 units )" at bounding box center [475, 323] width 54 height 8
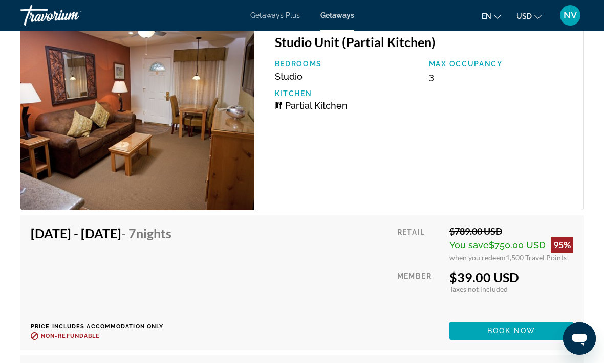
scroll to position [2030, 0]
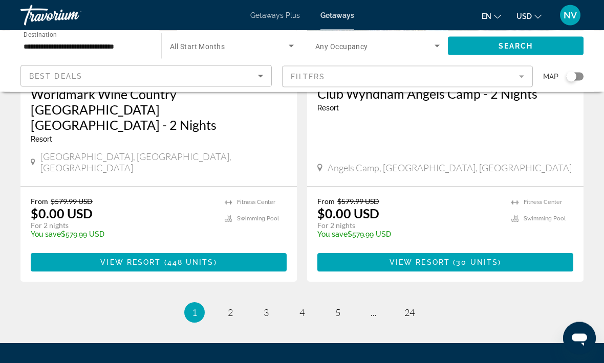
scroll to position [2032, 0]
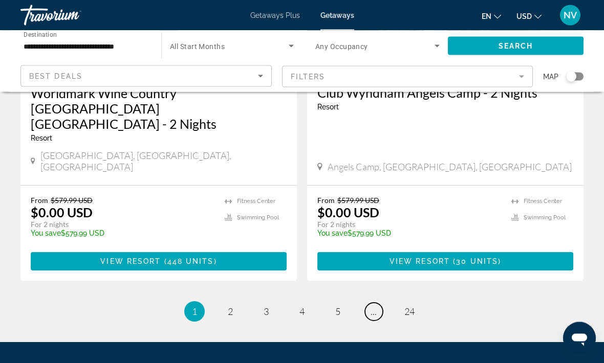
click at [377, 303] on link "page ..." at bounding box center [374, 312] width 18 height 18
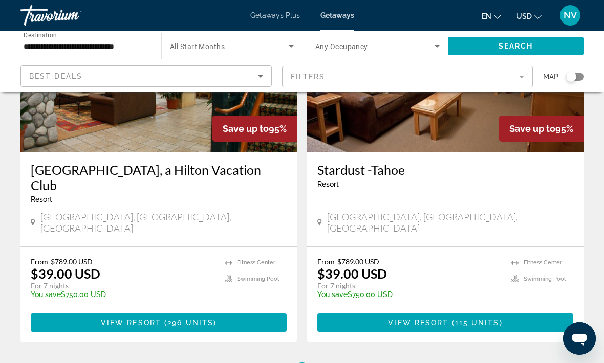
scroll to position [1983, 0]
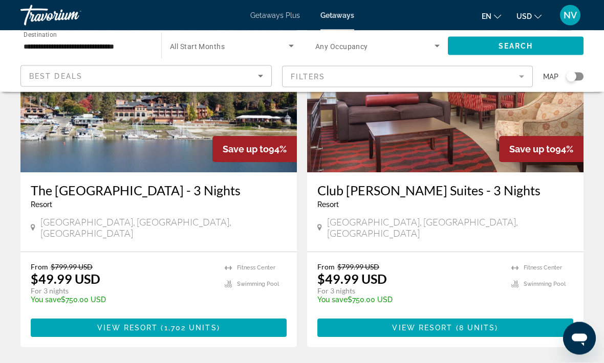
scroll to position [1951, 0]
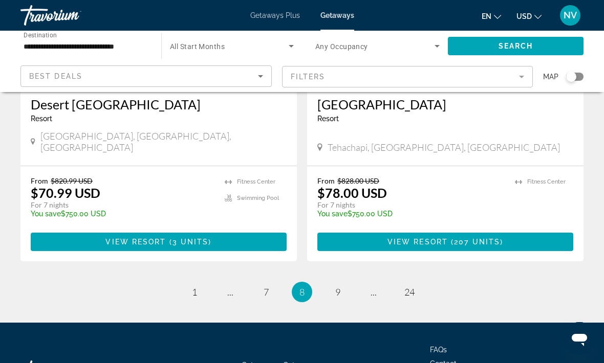
scroll to position [2031, 0]
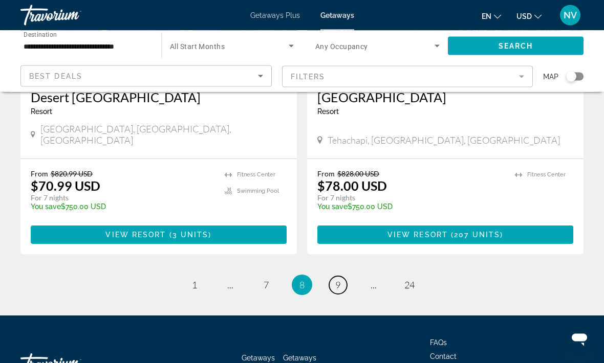
click at [337, 280] on span "9" at bounding box center [337, 285] width 5 height 11
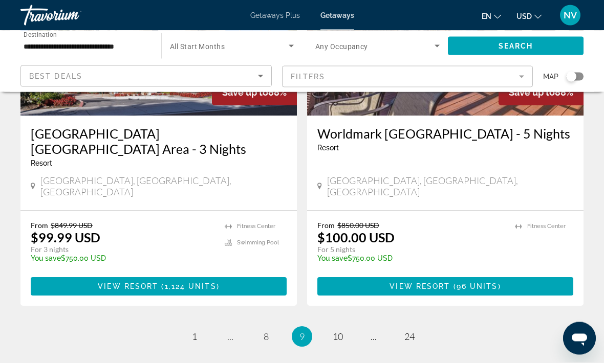
scroll to position [2018, 0]
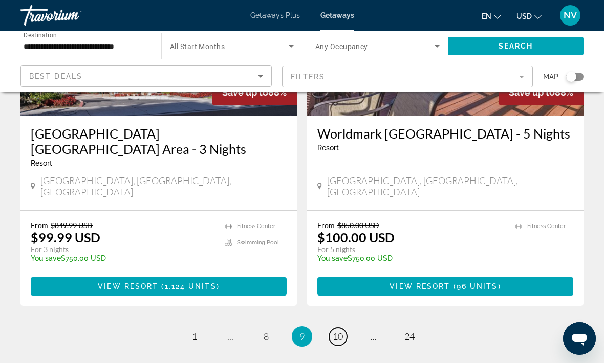
click at [336, 331] on span "10" at bounding box center [337, 336] width 10 height 11
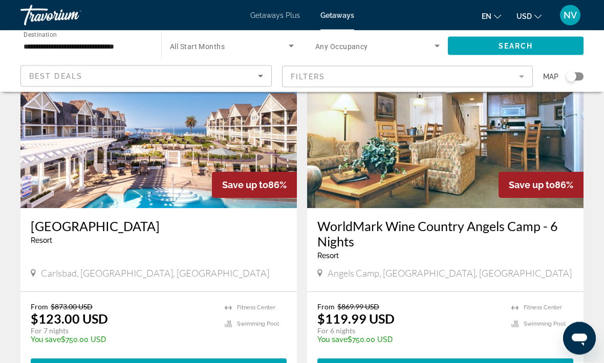
scroll to position [1929, 0]
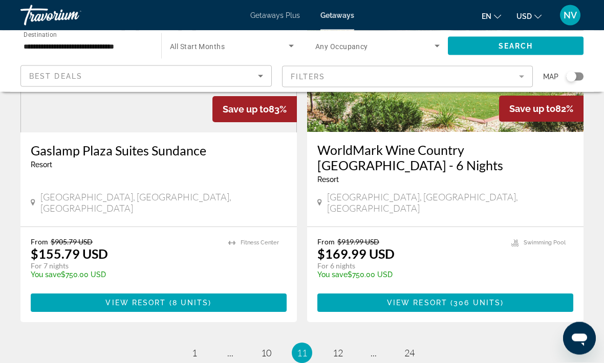
scroll to position [2061, 0]
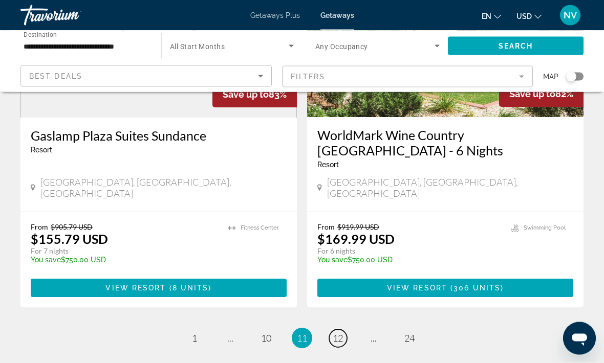
click at [335, 333] on span "12" at bounding box center [337, 338] width 10 height 11
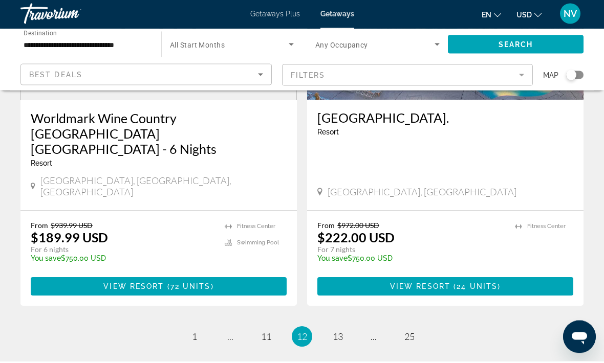
scroll to position [2013, 0]
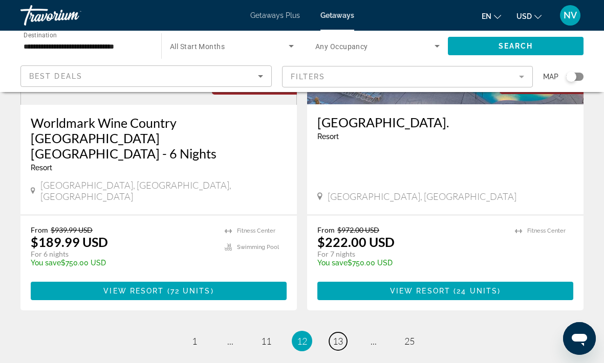
click at [333, 336] on span "13" at bounding box center [337, 341] width 10 height 11
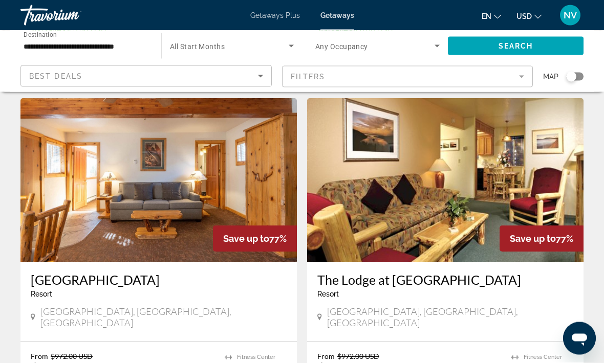
scroll to position [1123, 0]
